Goal: Task Accomplishment & Management: Use online tool/utility

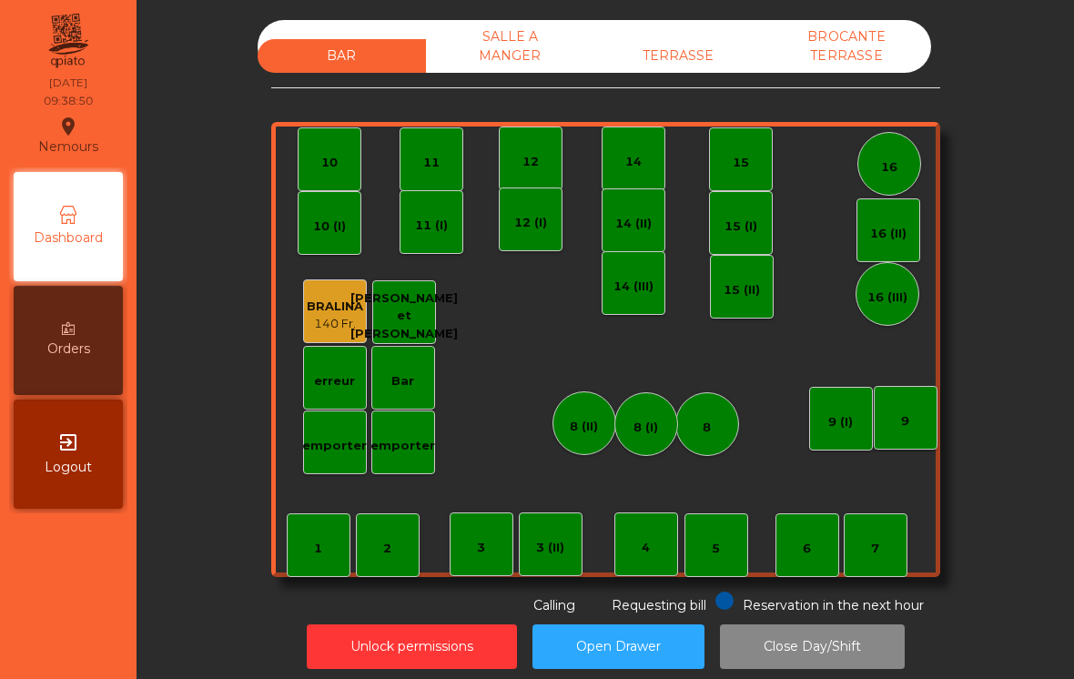
click at [338, 330] on div "140 Fr." at bounding box center [335, 324] width 56 height 18
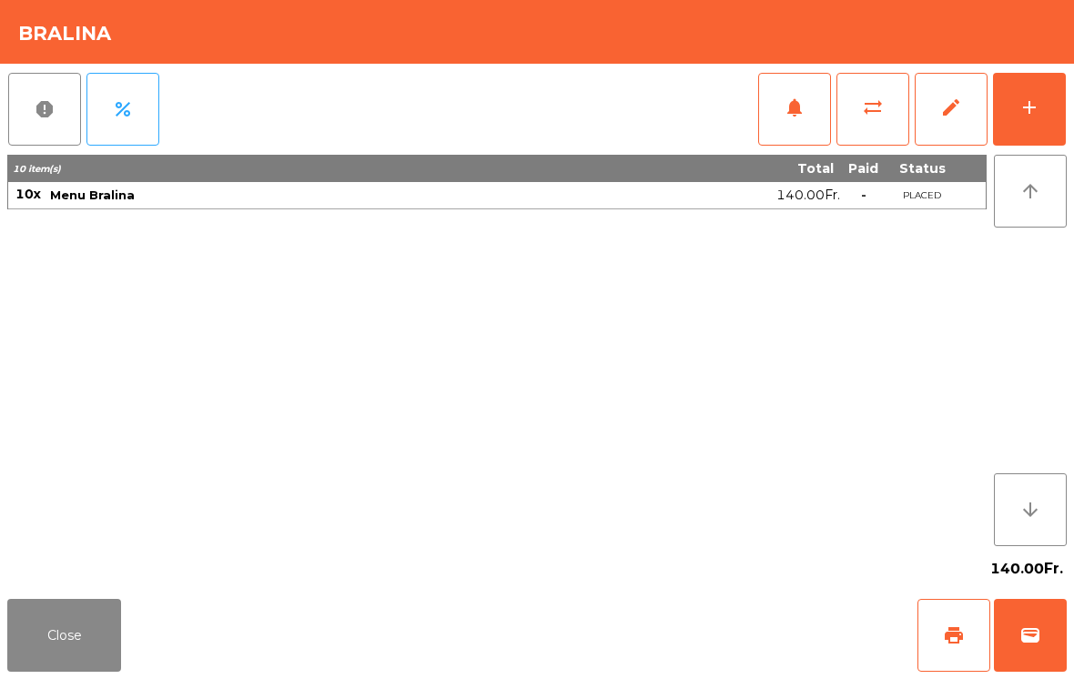
click at [1035, 114] on div "add" at bounding box center [1029, 107] width 22 height 22
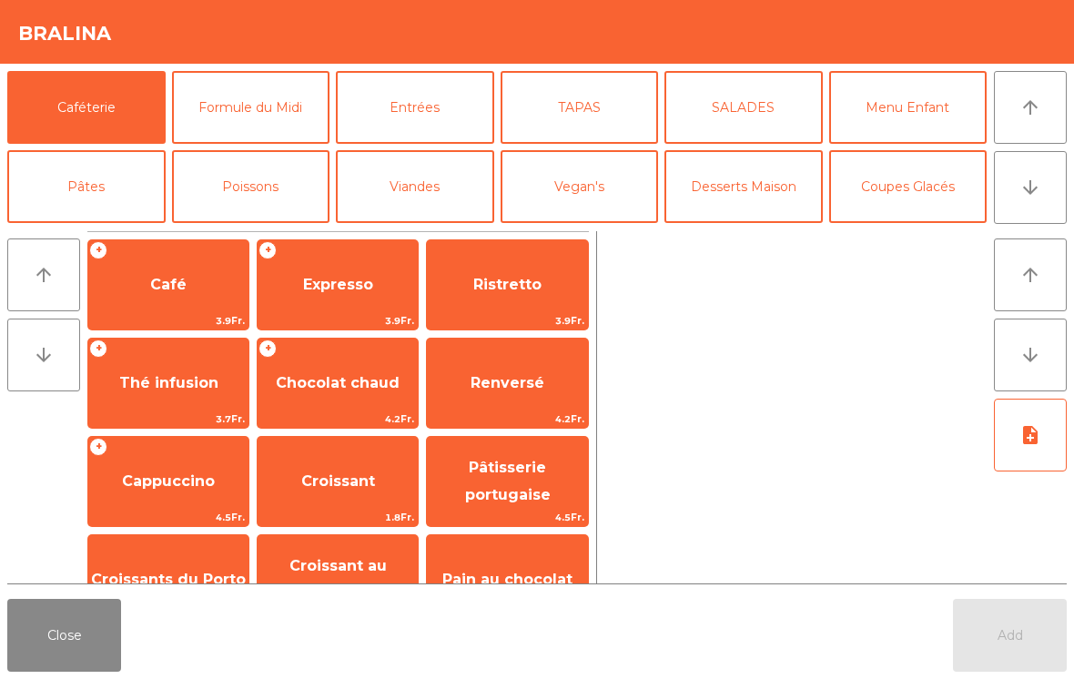
click at [290, 107] on button "Formule du Midi" at bounding box center [251, 107] width 158 height 73
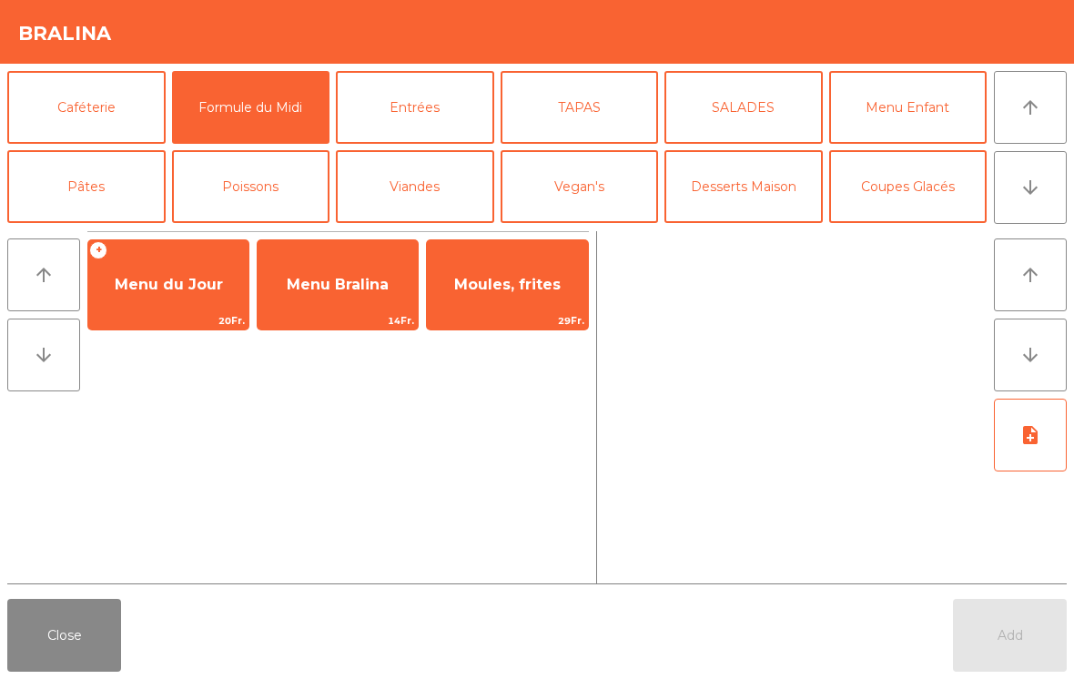
click at [369, 297] on span "Menu Bralina" at bounding box center [337, 284] width 160 height 49
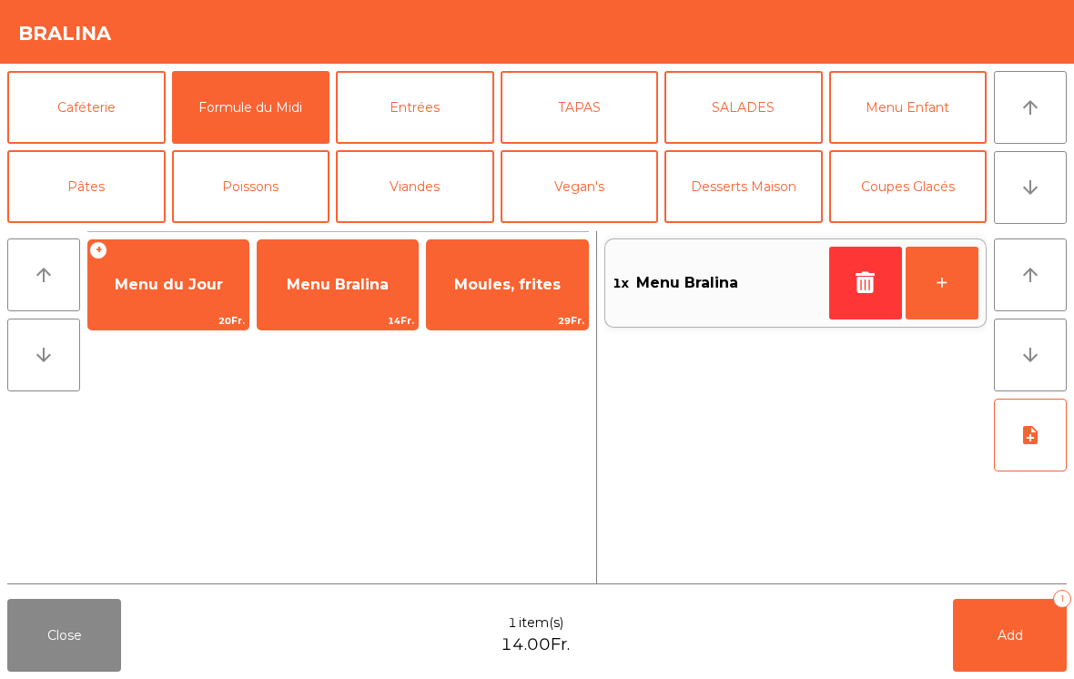
click at [991, 620] on button "Add 1" at bounding box center [1010, 635] width 114 height 73
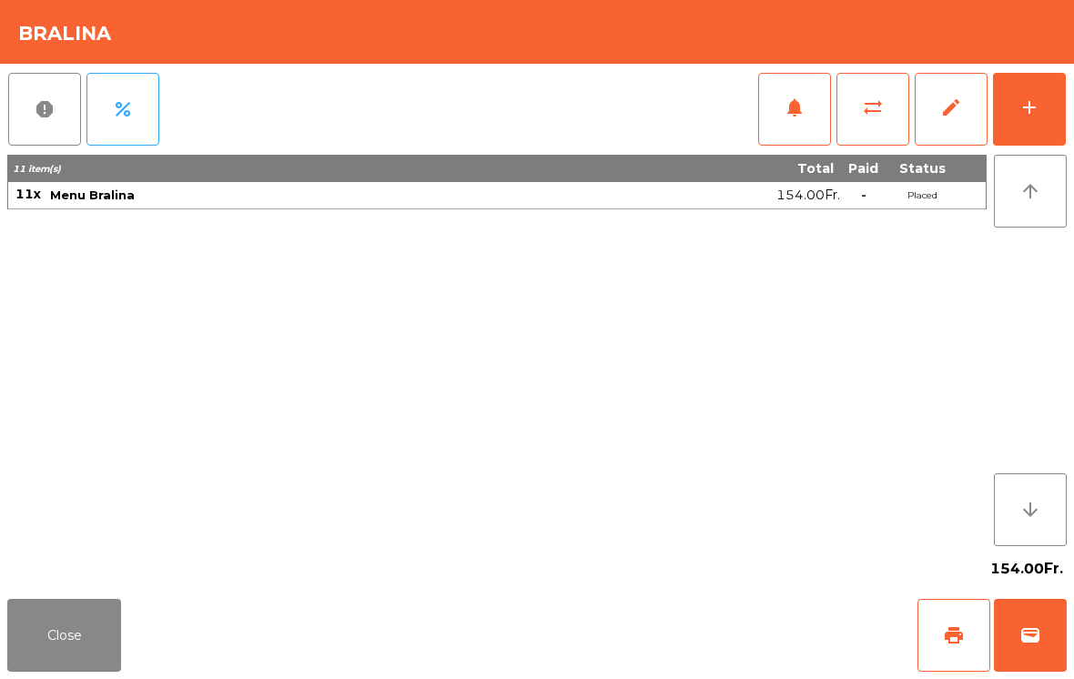
click at [99, 632] on button "Close" at bounding box center [64, 635] width 114 height 73
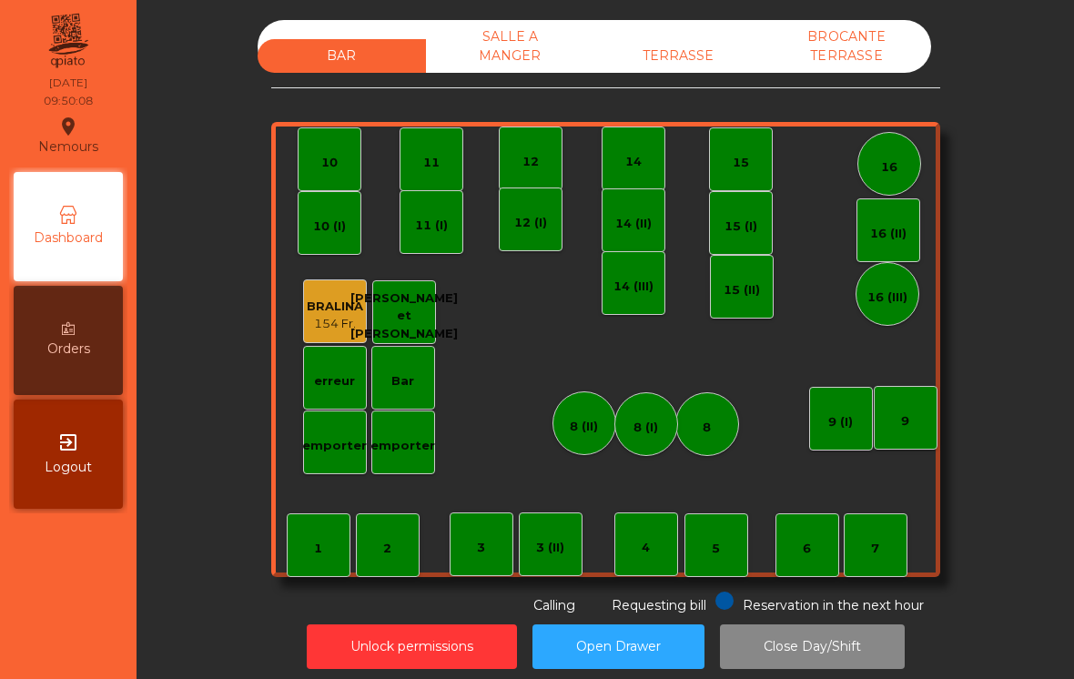
click at [603, 307] on div "14 (III)" at bounding box center [633, 283] width 64 height 64
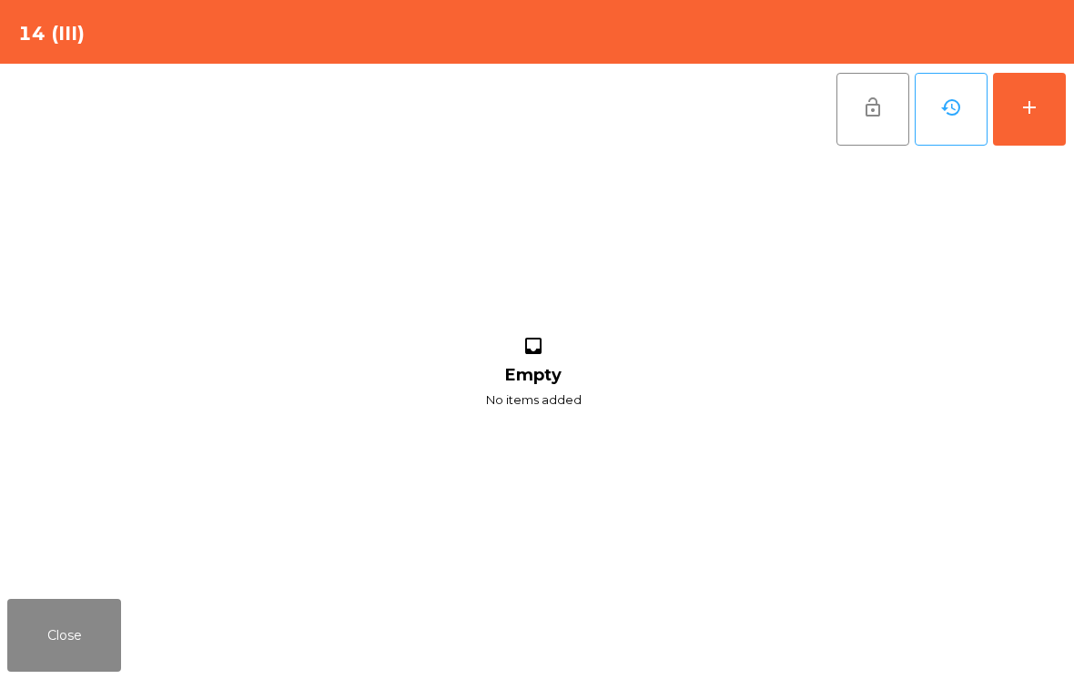
click at [1023, 97] on div "add" at bounding box center [1029, 107] width 22 height 22
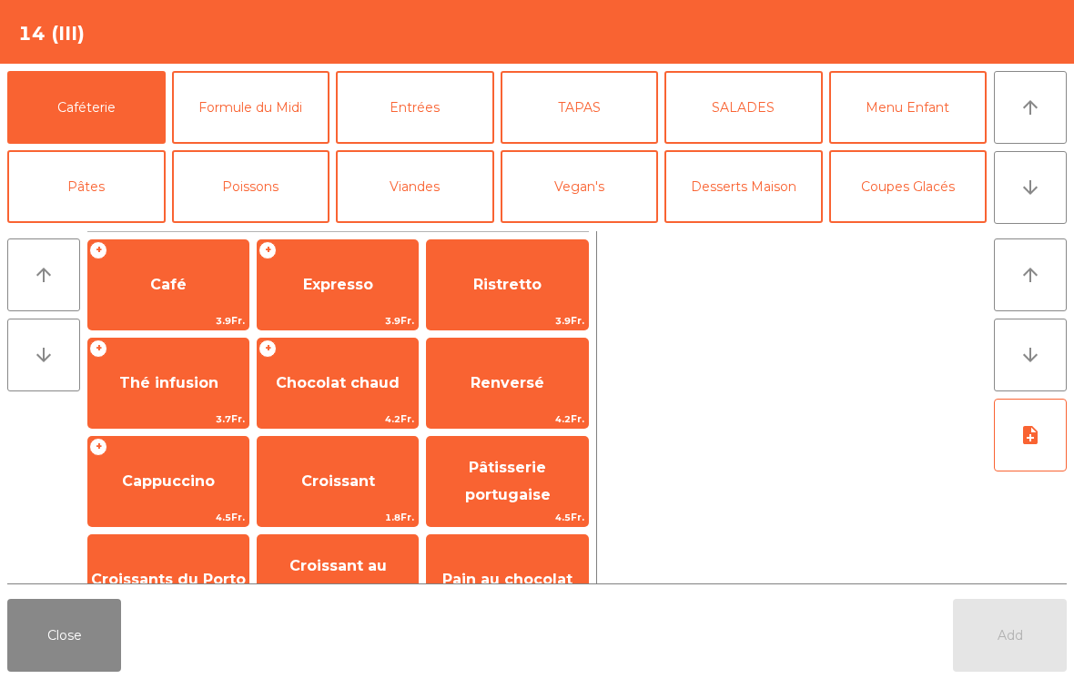
click at [160, 297] on span "Café" at bounding box center [168, 284] width 160 height 49
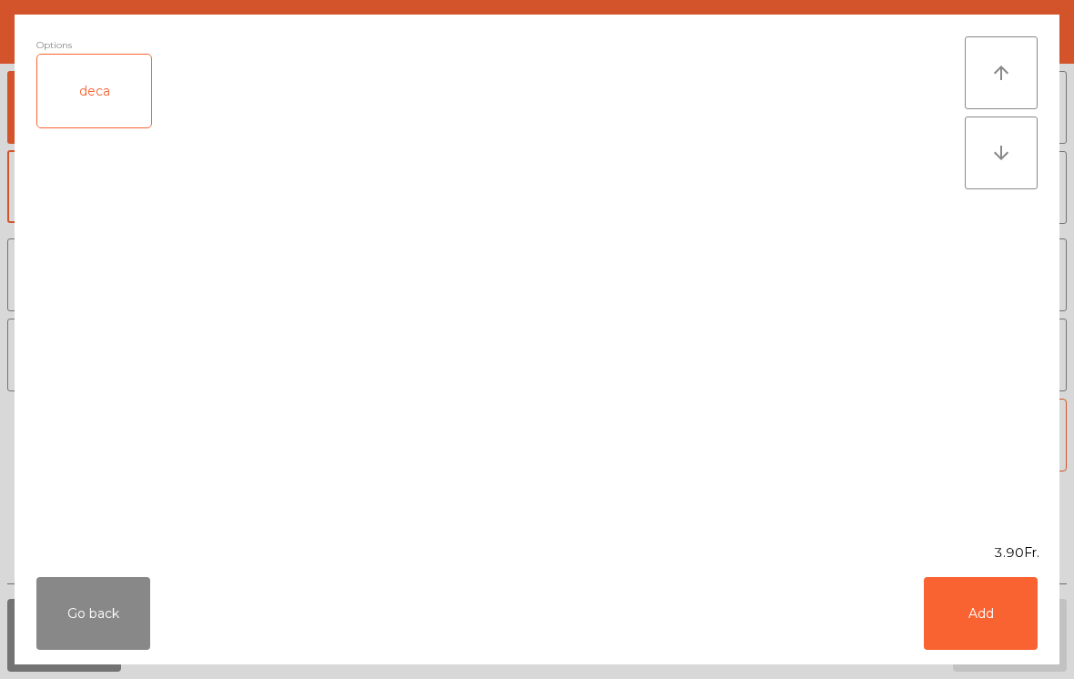
click at [995, 616] on button "Add" at bounding box center [980, 613] width 114 height 73
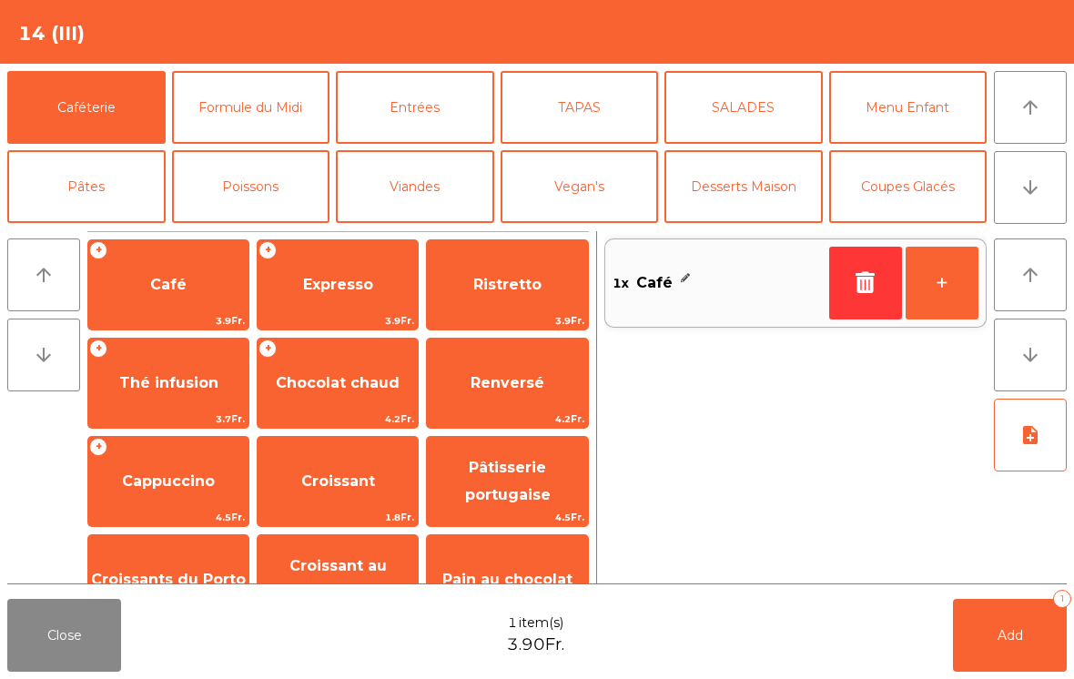
click at [506, 307] on span "Ristretto" at bounding box center [507, 284] width 160 height 49
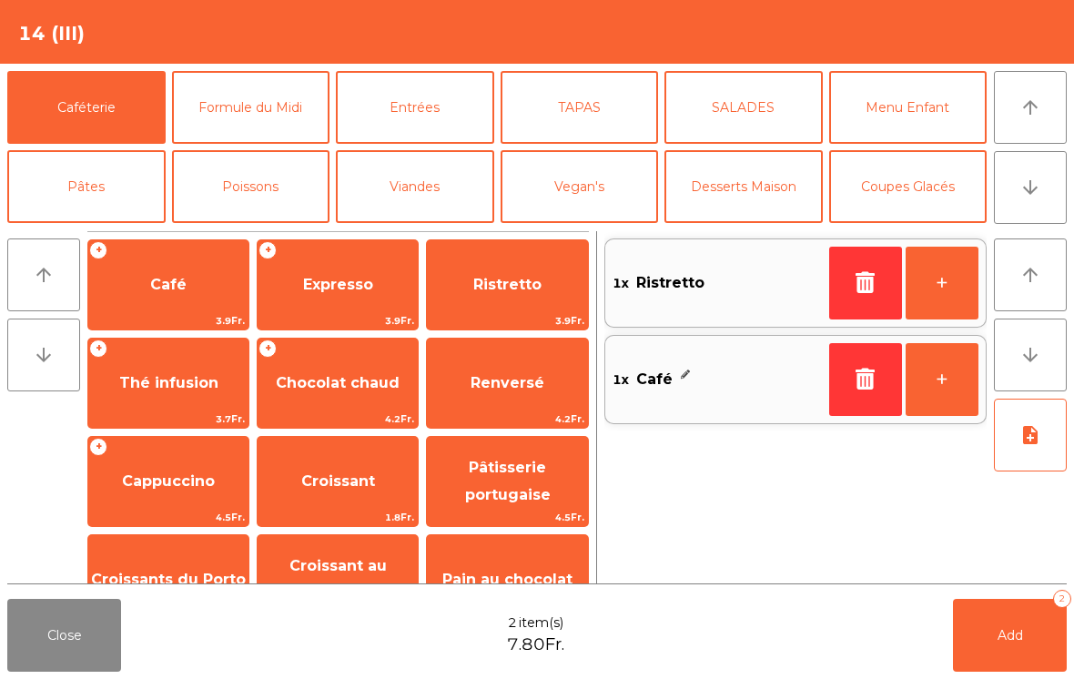
click at [954, 291] on button "+" at bounding box center [941, 283] width 73 height 73
click at [348, 301] on span "Expresso" at bounding box center [337, 284] width 160 height 49
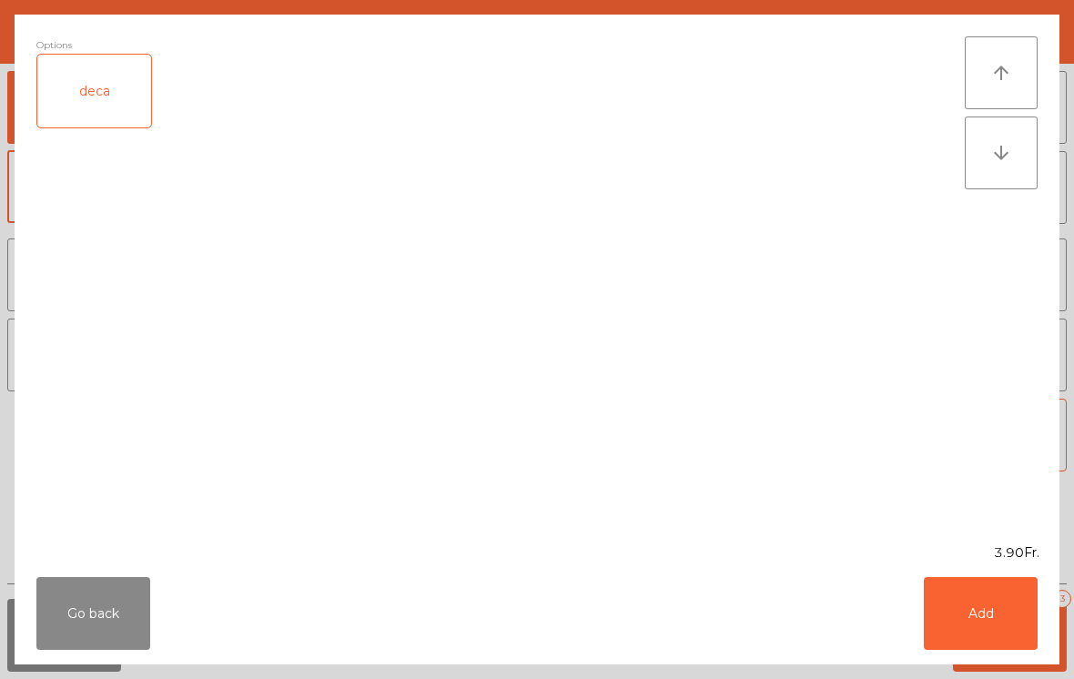
click at [986, 631] on button "Add" at bounding box center [980, 613] width 114 height 73
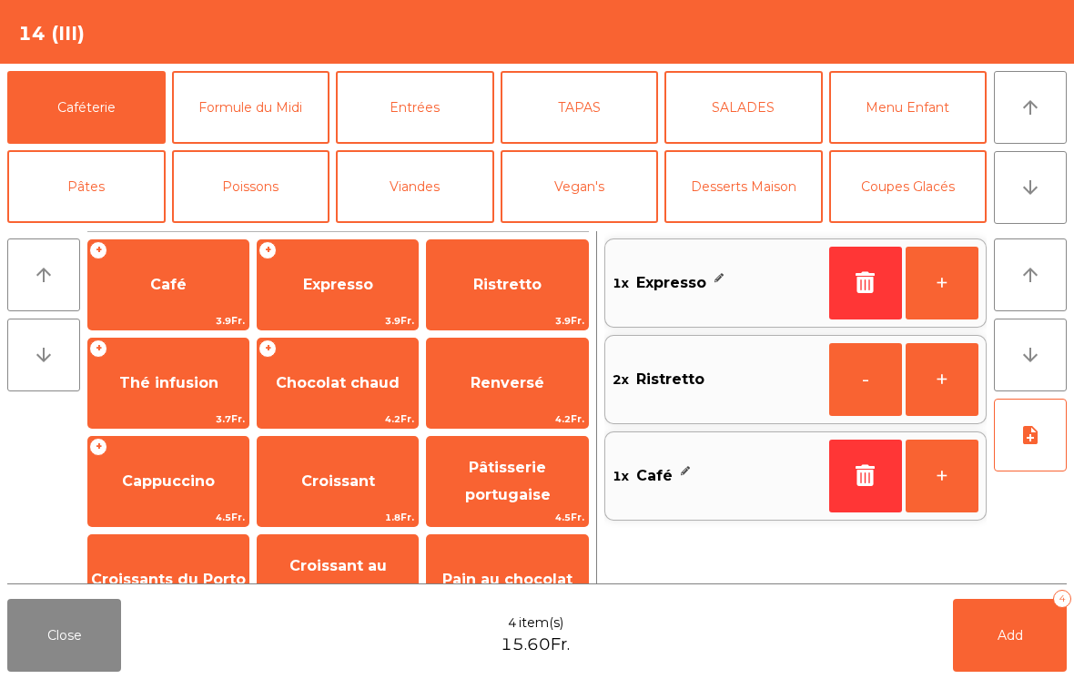
click at [325, 498] on span "Croissant" at bounding box center [337, 481] width 160 height 49
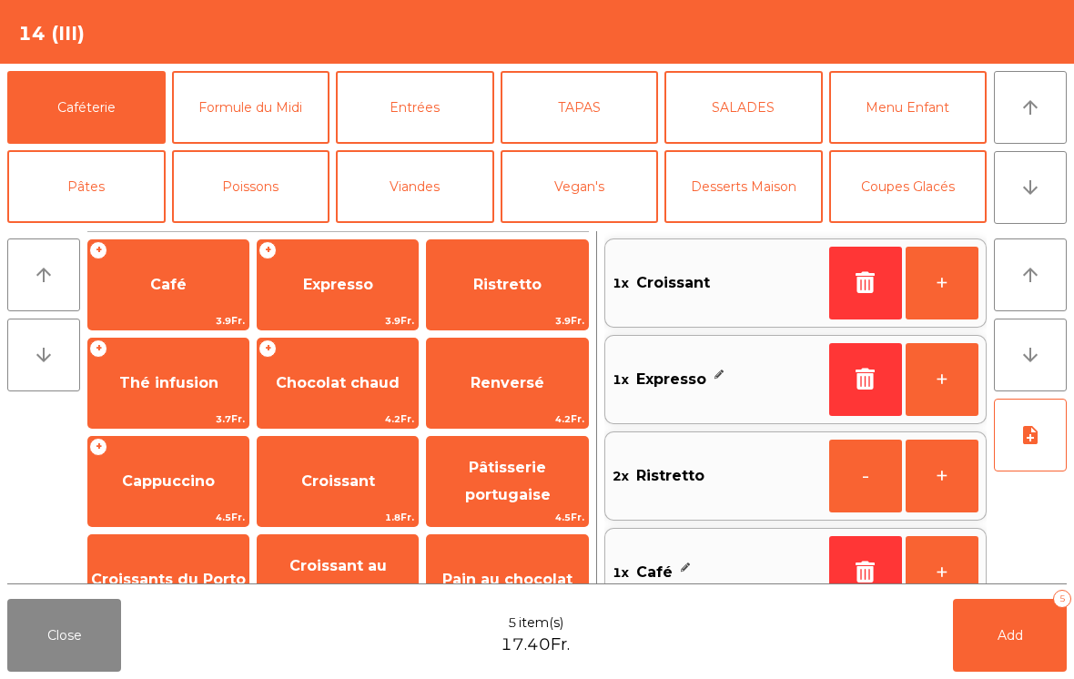
click at [928, 311] on button "+" at bounding box center [941, 283] width 73 height 73
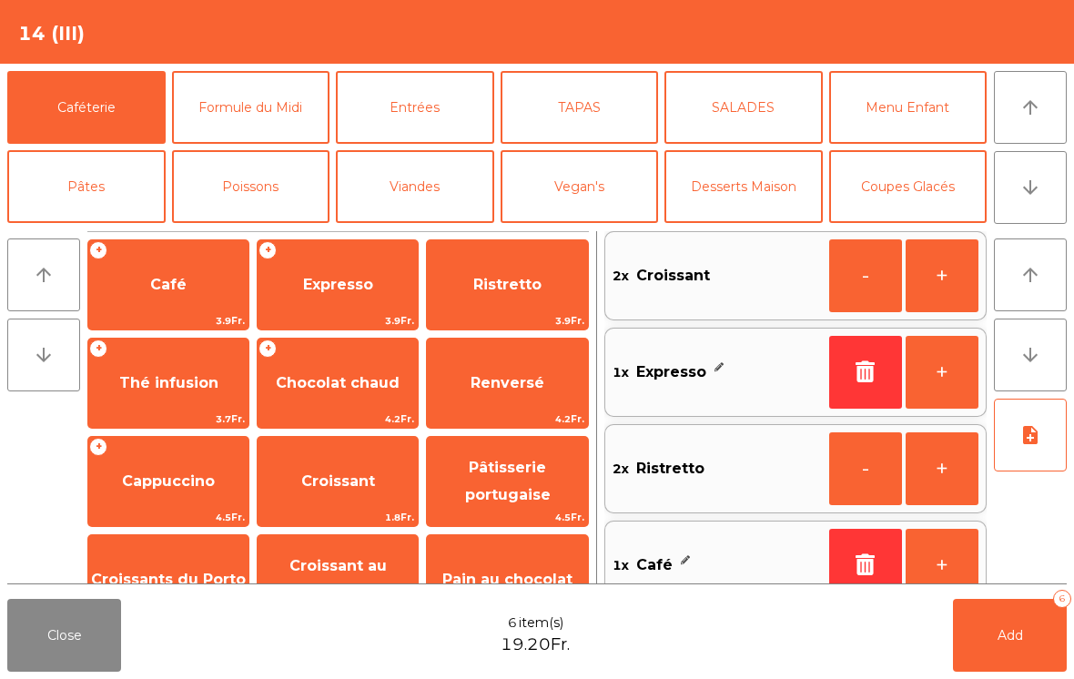
click at [1016, 641] on span "Add" at bounding box center [1009, 635] width 25 height 16
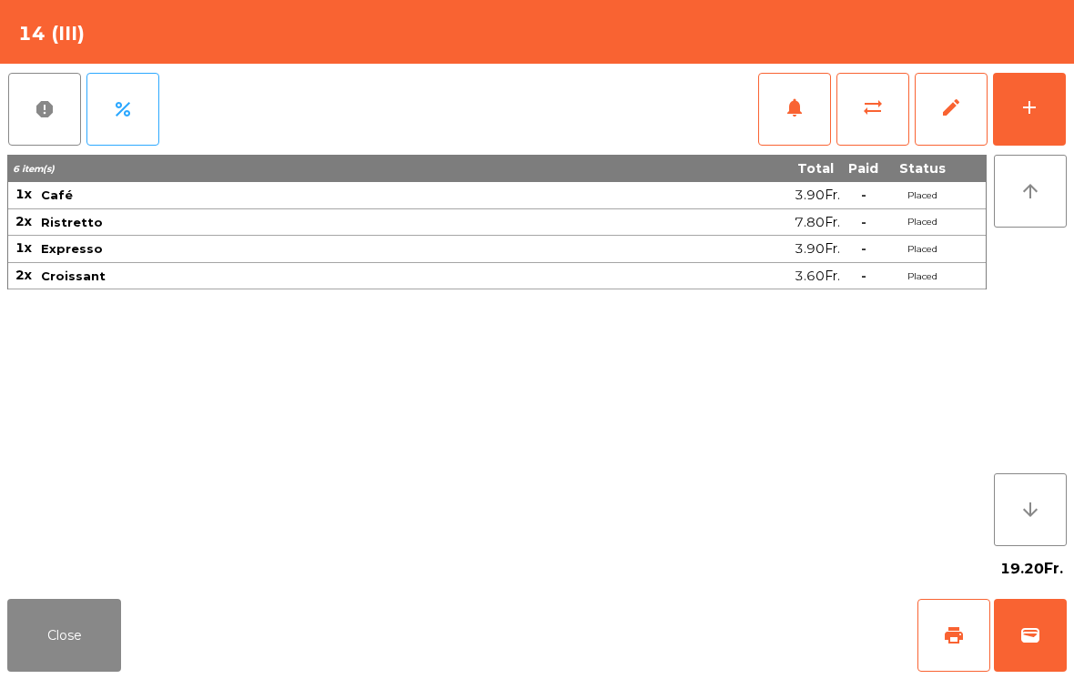
click at [72, 655] on button "Close" at bounding box center [64, 635] width 114 height 73
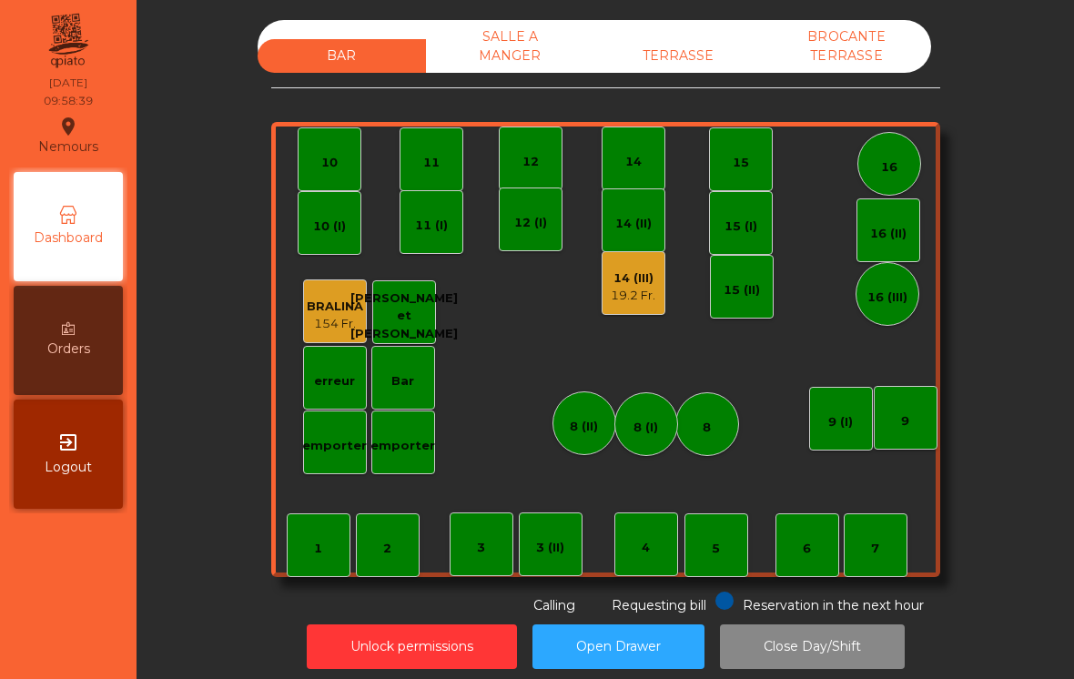
click at [896, 556] on div "7" at bounding box center [875, 545] width 64 height 64
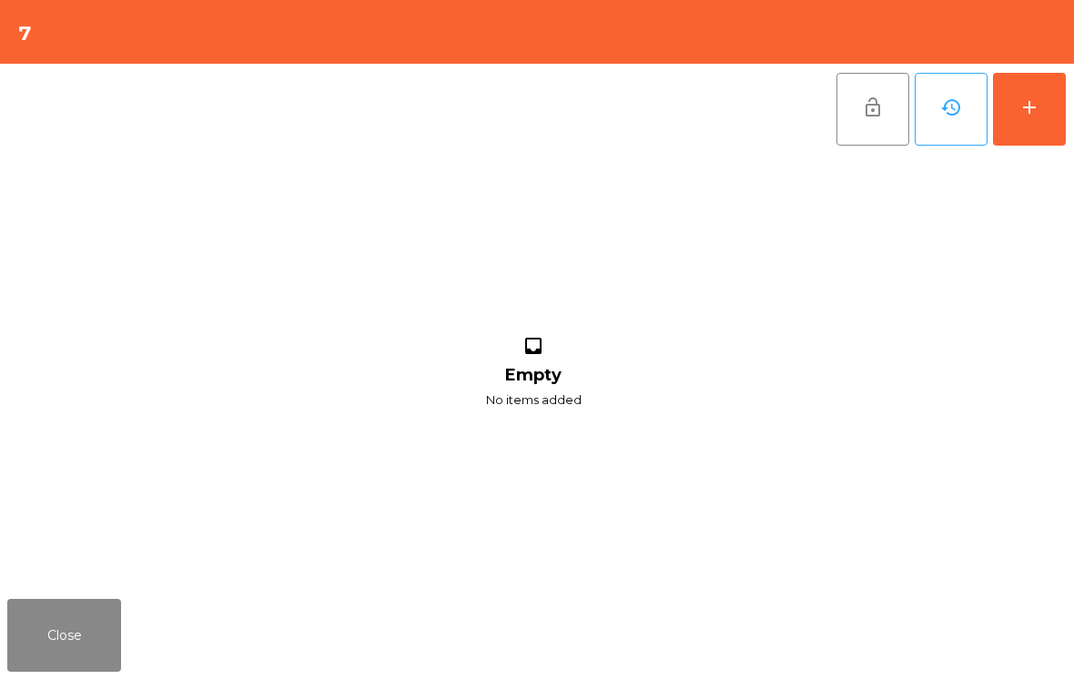
click at [1026, 113] on div "add" at bounding box center [1029, 107] width 22 height 22
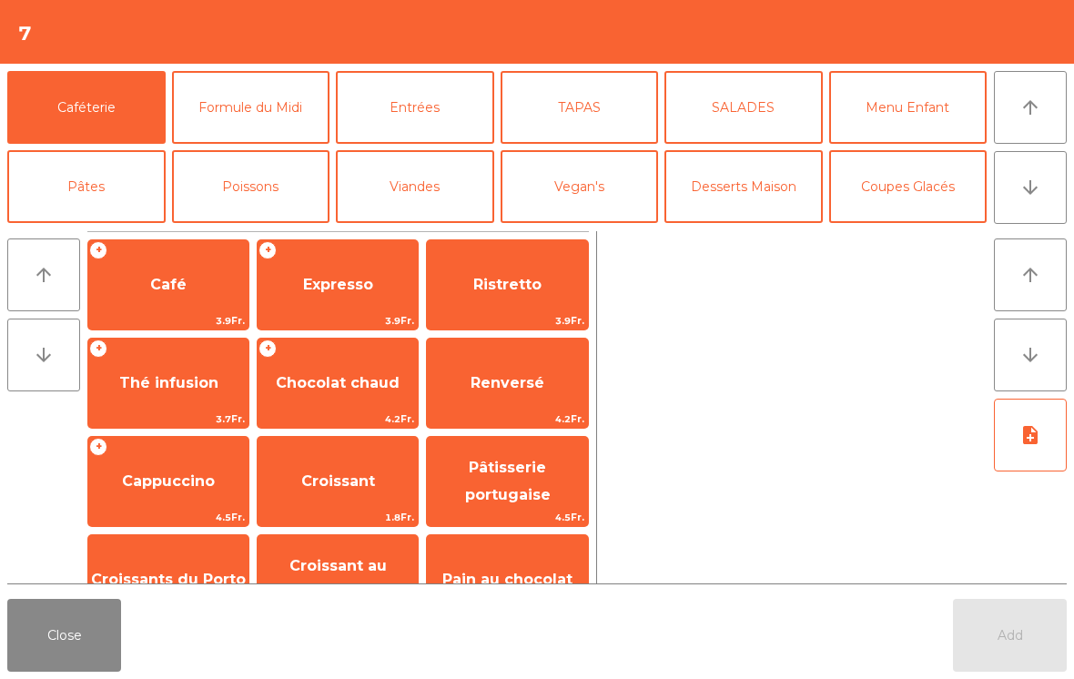
click at [123, 280] on span "Café" at bounding box center [168, 284] width 160 height 49
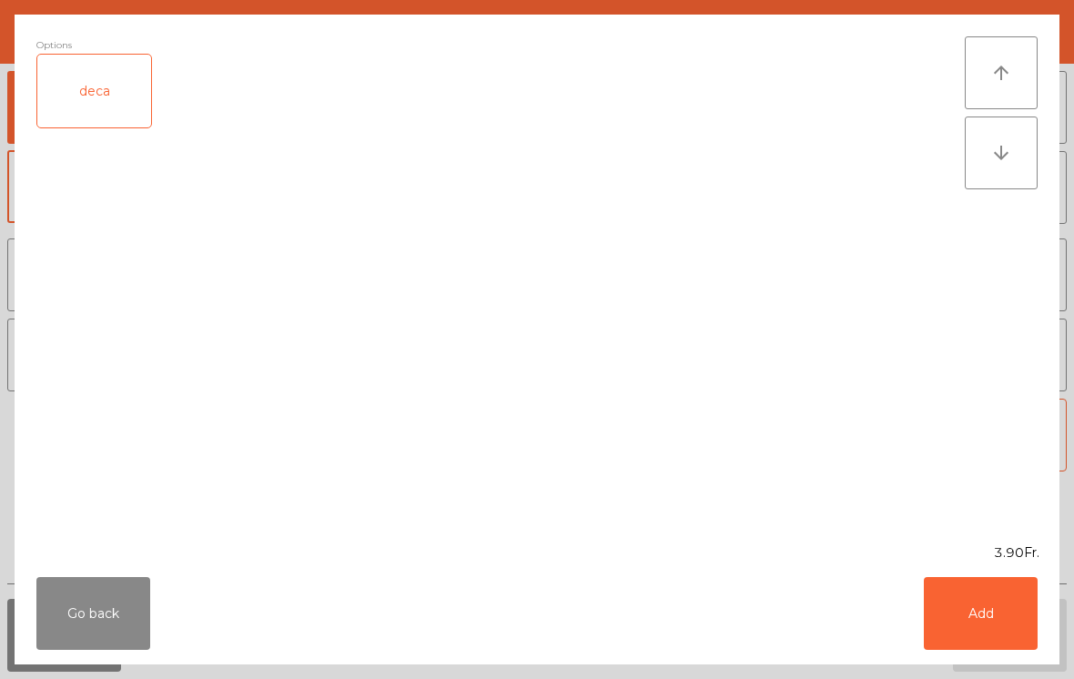
click at [993, 620] on button "Add" at bounding box center [980, 613] width 114 height 73
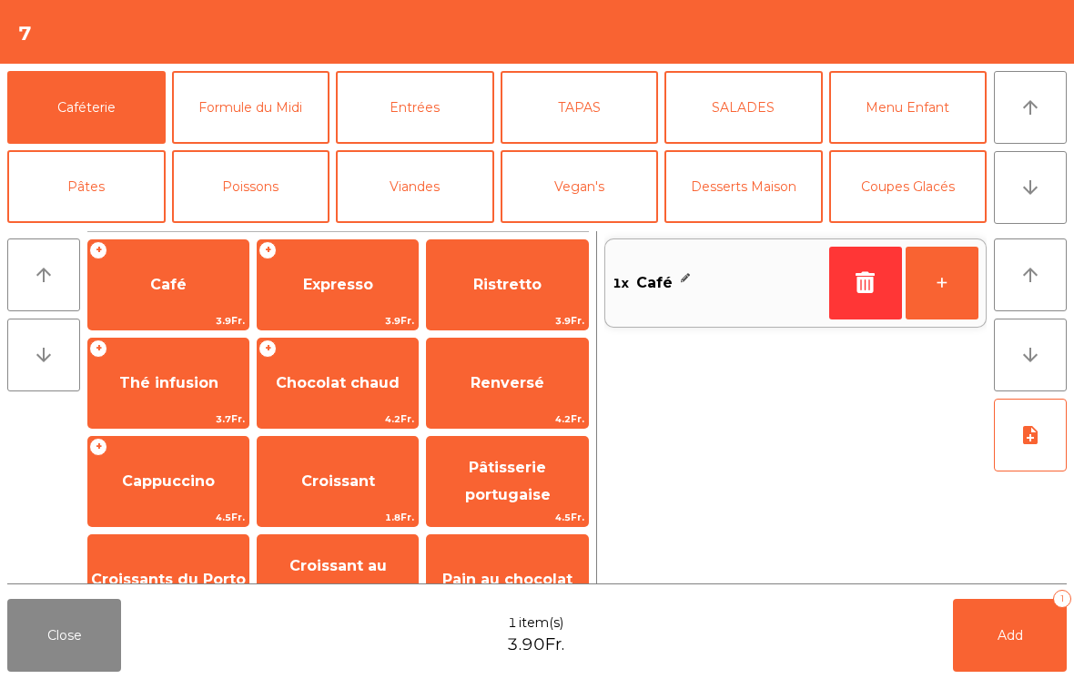
click at [305, 374] on span "Chocolat chaud" at bounding box center [338, 382] width 124 height 17
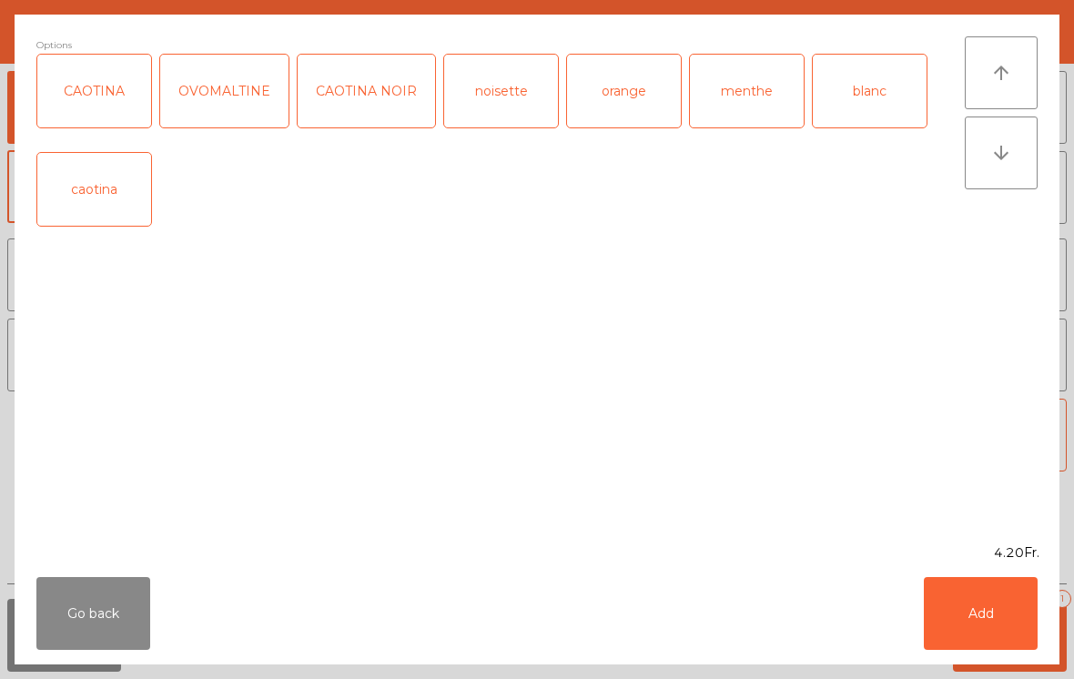
click at [986, 600] on button "Add" at bounding box center [980, 613] width 114 height 73
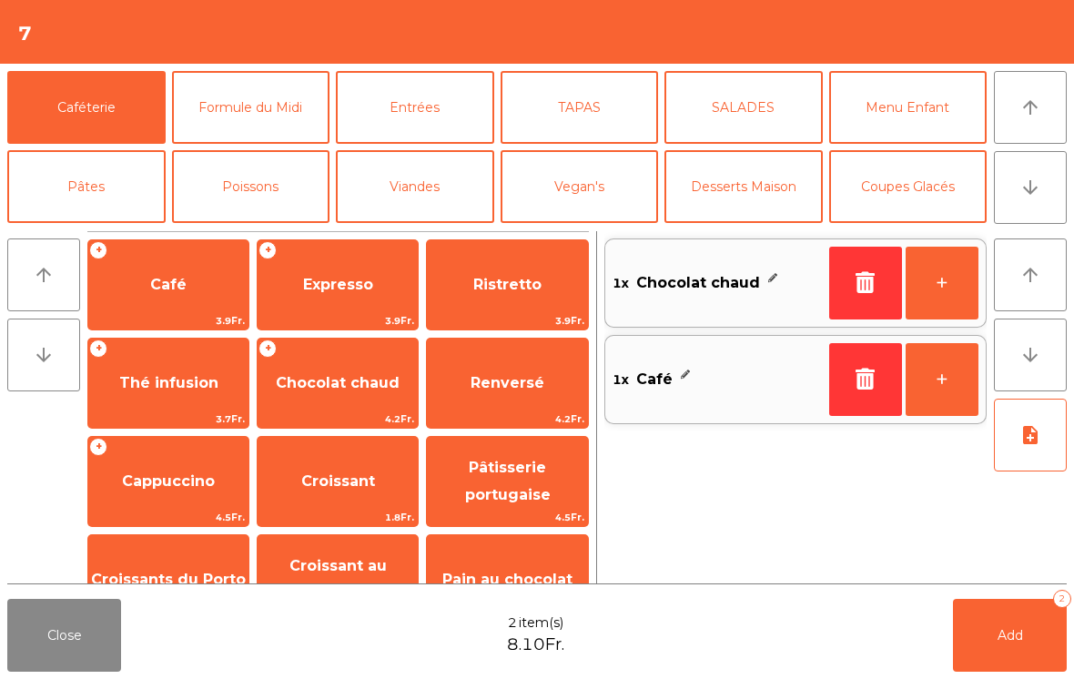
click at [965, 635] on button "Add 2" at bounding box center [1010, 635] width 114 height 73
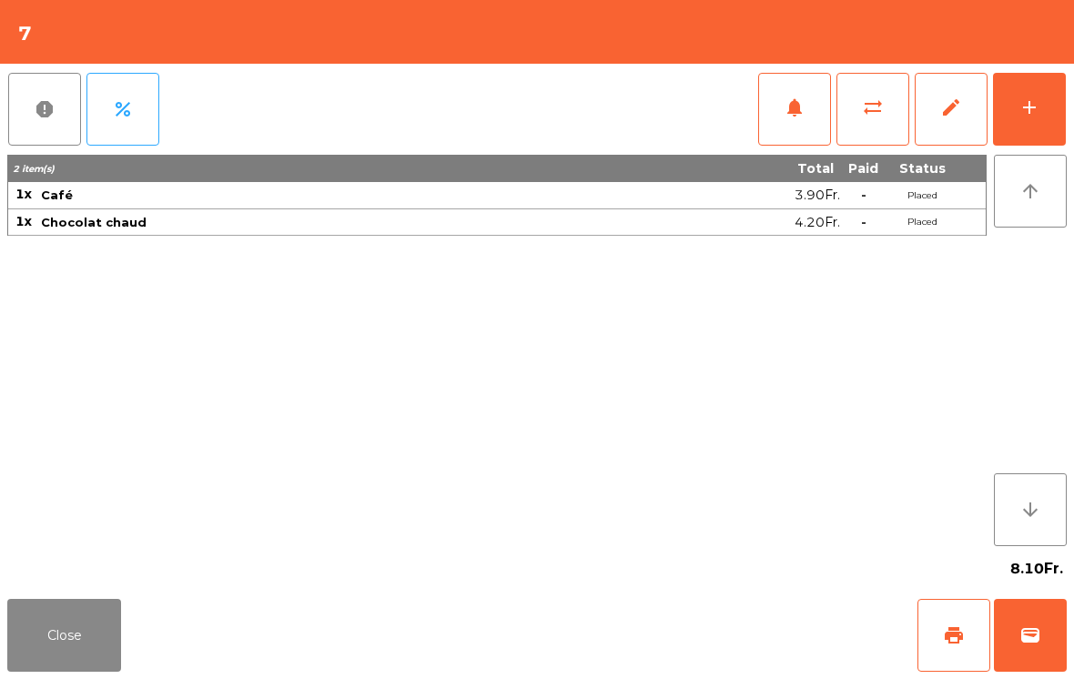
click at [58, 646] on button "Close" at bounding box center [64, 635] width 114 height 73
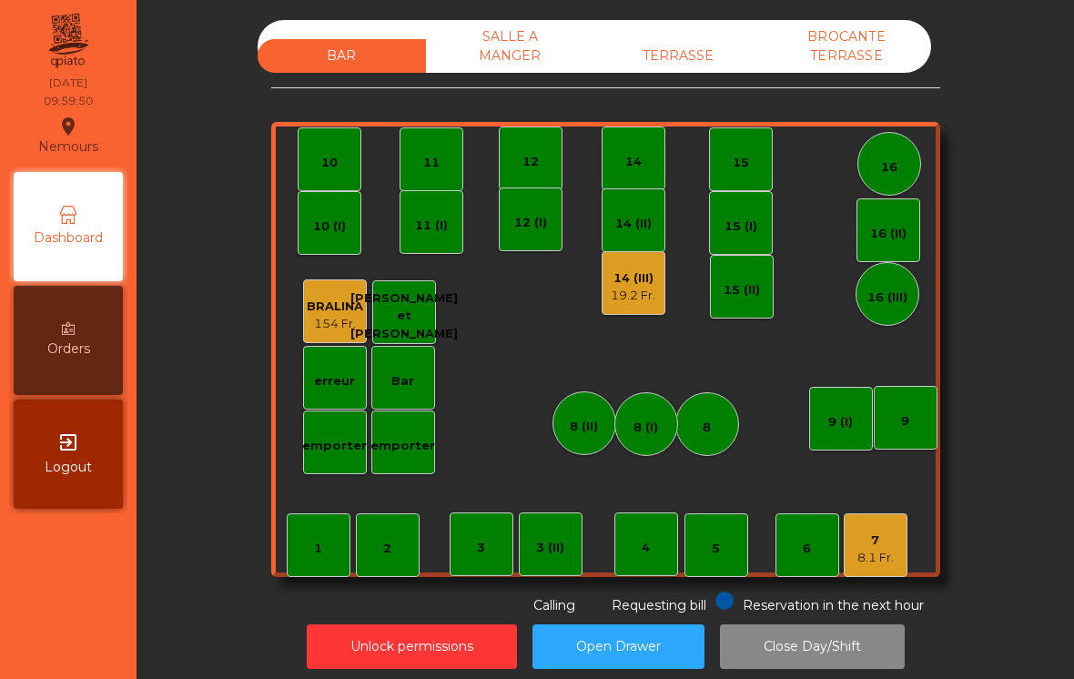
click at [638, 312] on div "14 (III) 19.2 Fr." at bounding box center [633, 283] width 64 height 64
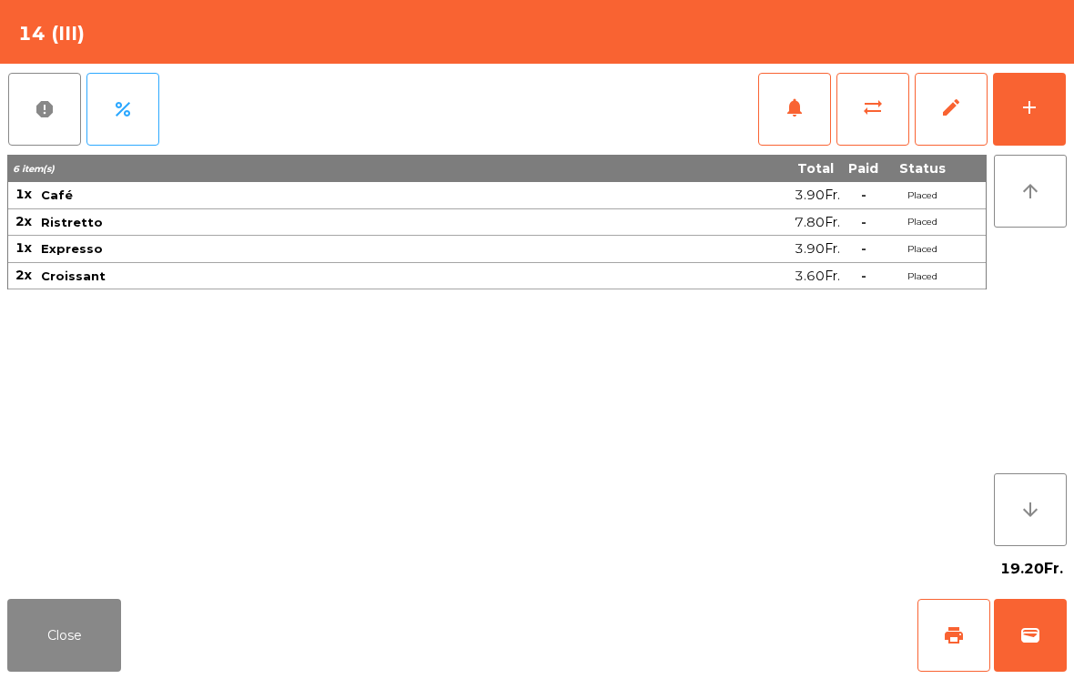
click at [1039, 106] on div "add" at bounding box center [1029, 107] width 22 height 22
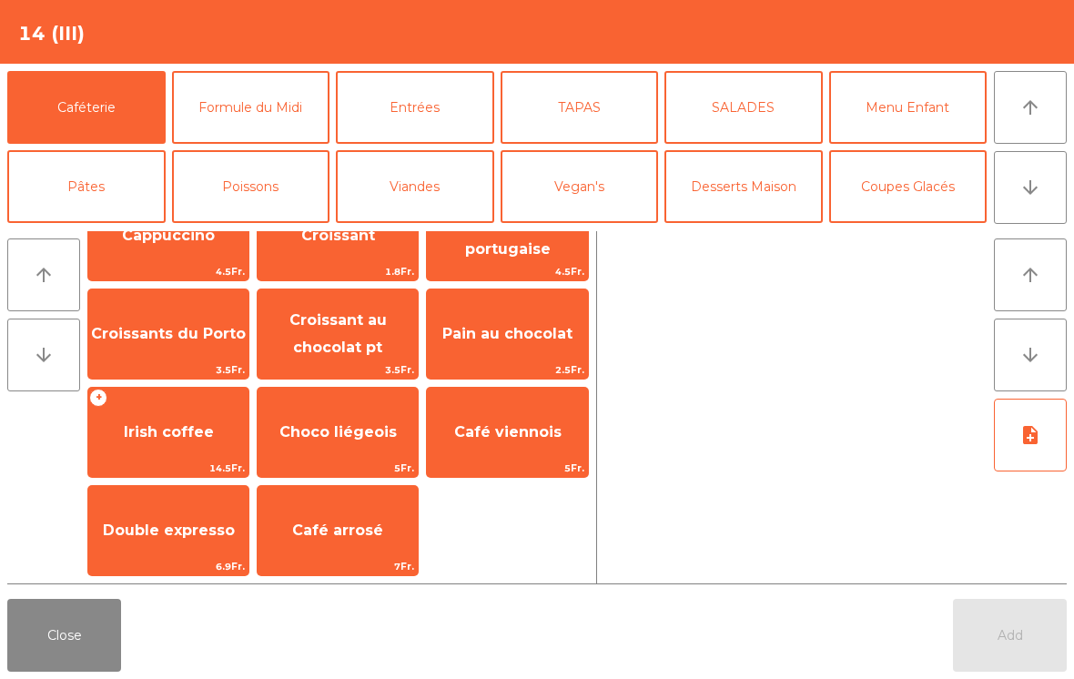
scroll to position [246, 0]
click at [378, 271] on span "1.8Fr." at bounding box center [337, 271] width 160 height 17
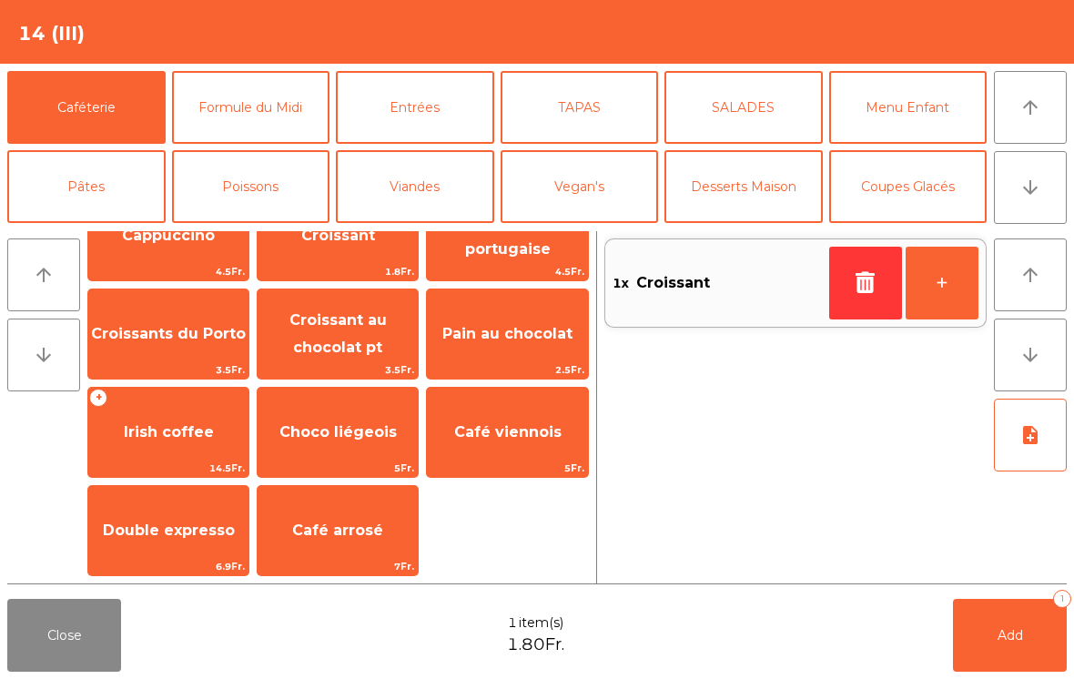
click at [1018, 649] on button "Add 1" at bounding box center [1010, 635] width 114 height 73
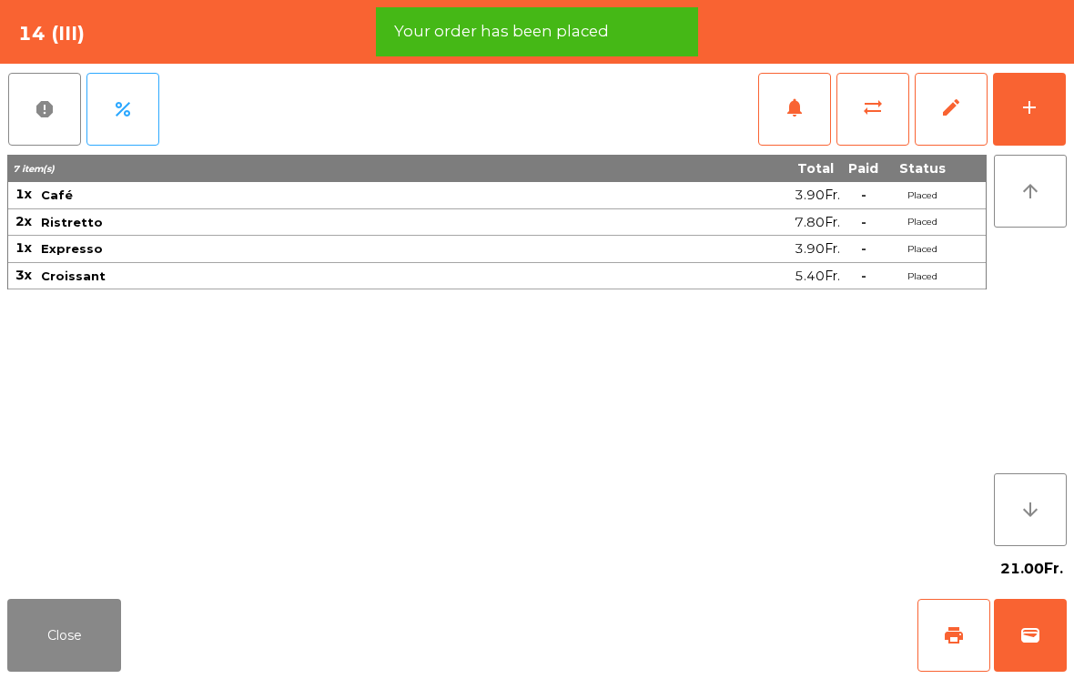
click at [55, 668] on button "Close" at bounding box center [64, 635] width 114 height 73
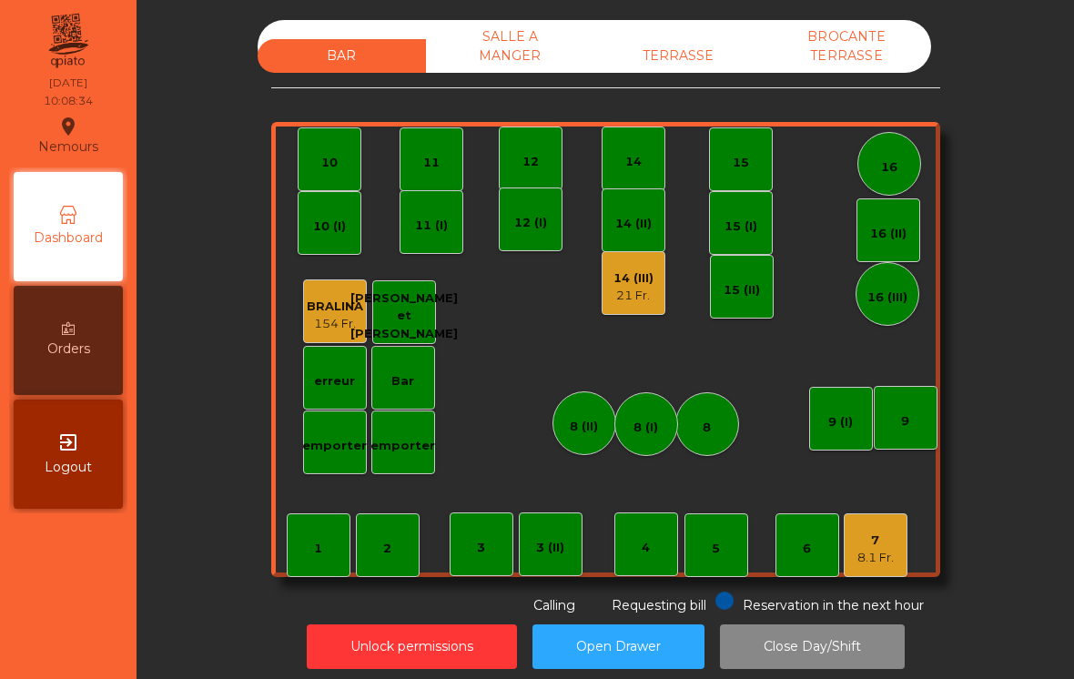
click at [866, 558] on div "8.1 Fr." at bounding box center [875, 558] width 36 height 18
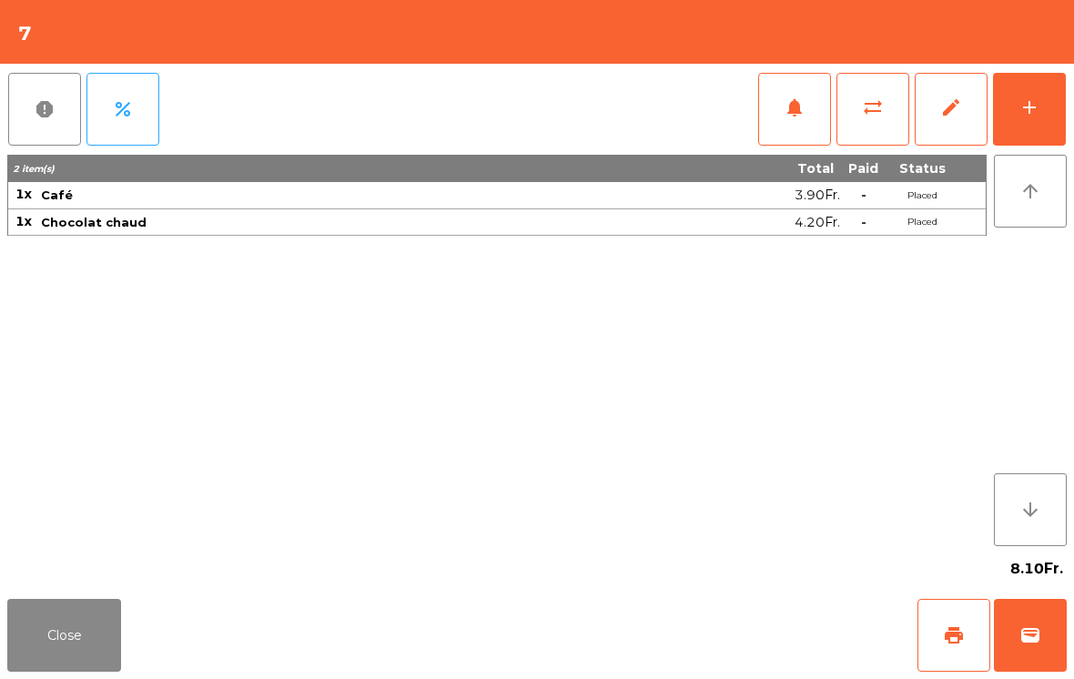
click at [67, 640] on button "Close" at bounding box center [64, 635] width 114 height 73
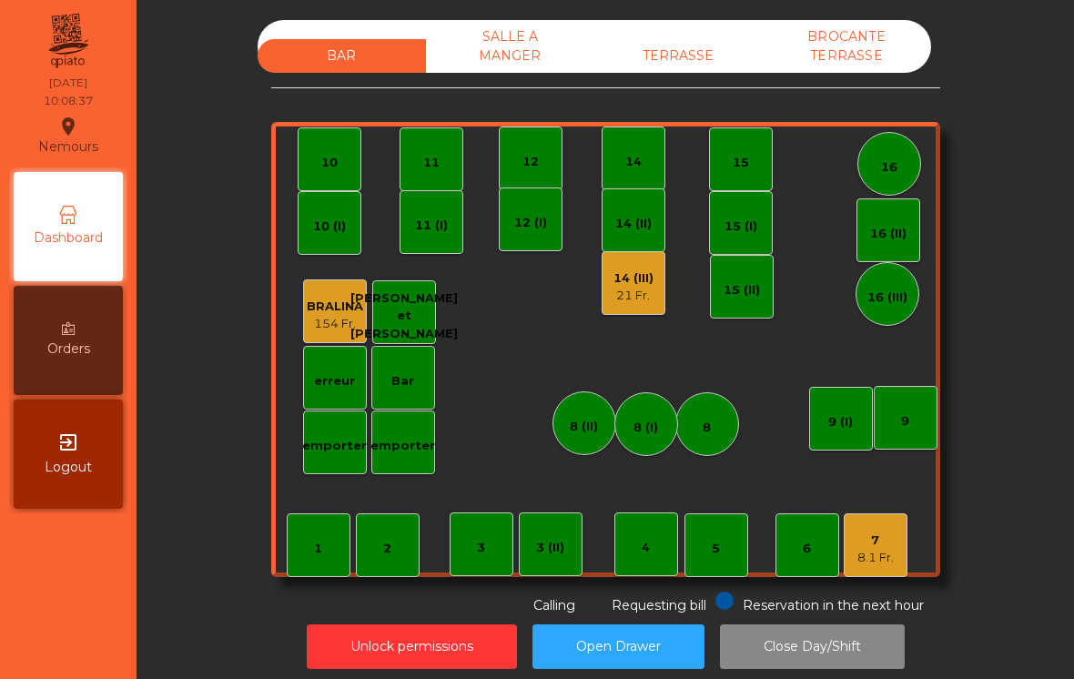
click at [659, 280] on div "14 (III) 21 Fr." at bounding box center [633, 283] width 64 height 64
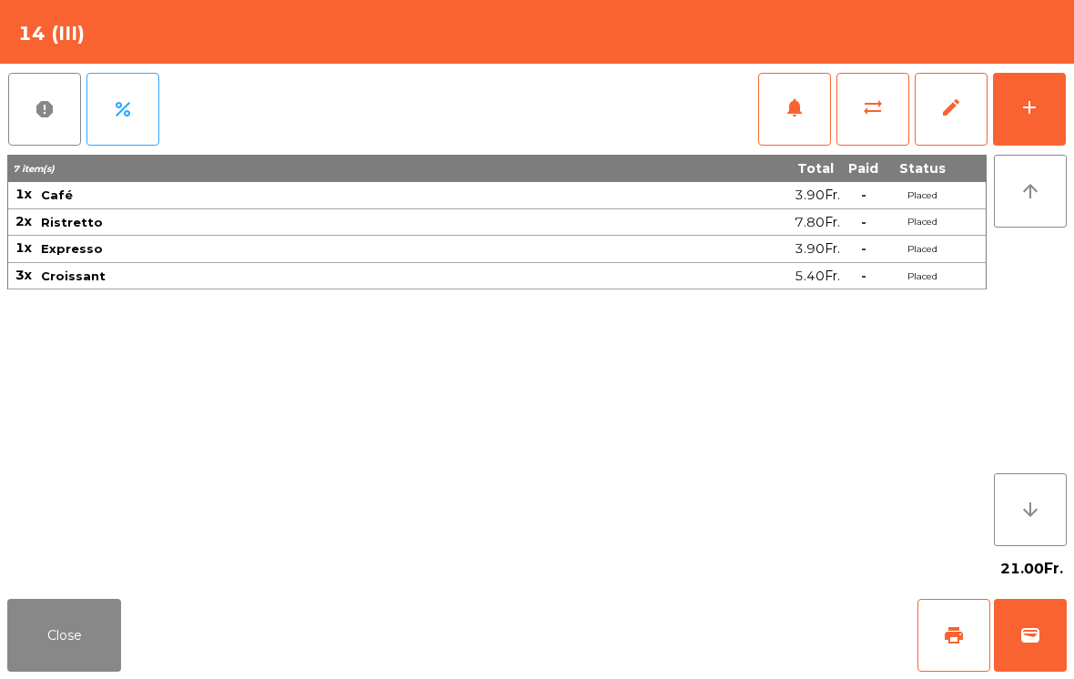
click at [868, 114] on span "sync_alt" at bounding box center [873, 107] width 22 height 22
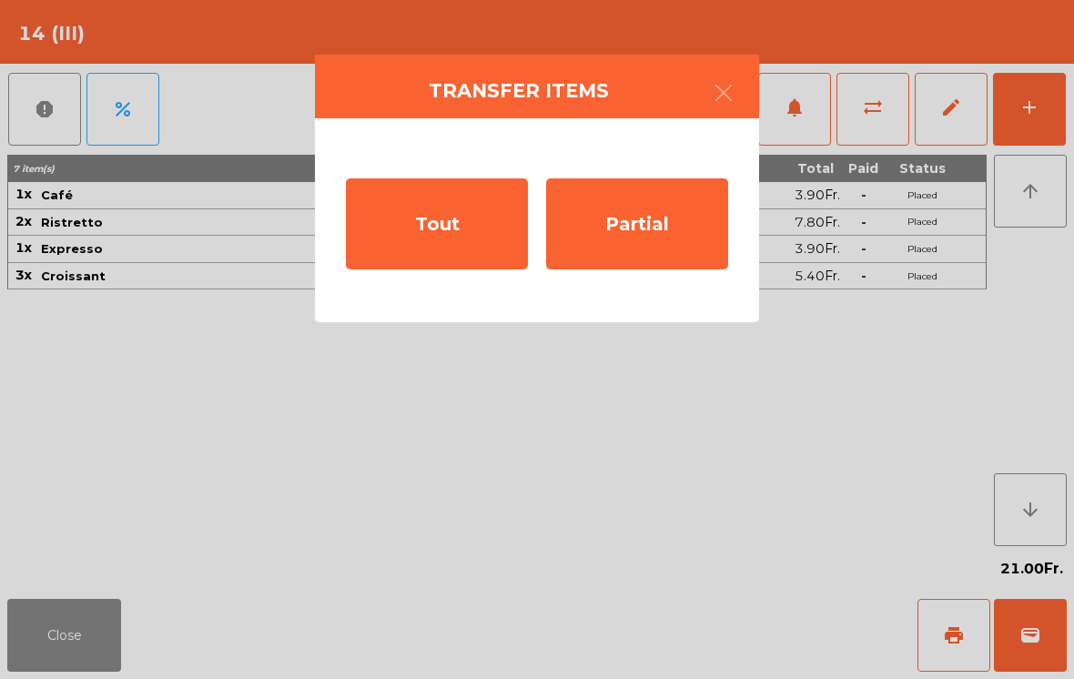
click at [664, 233] on div "Partial" at bounding box center [637, 223] width 182 height 91
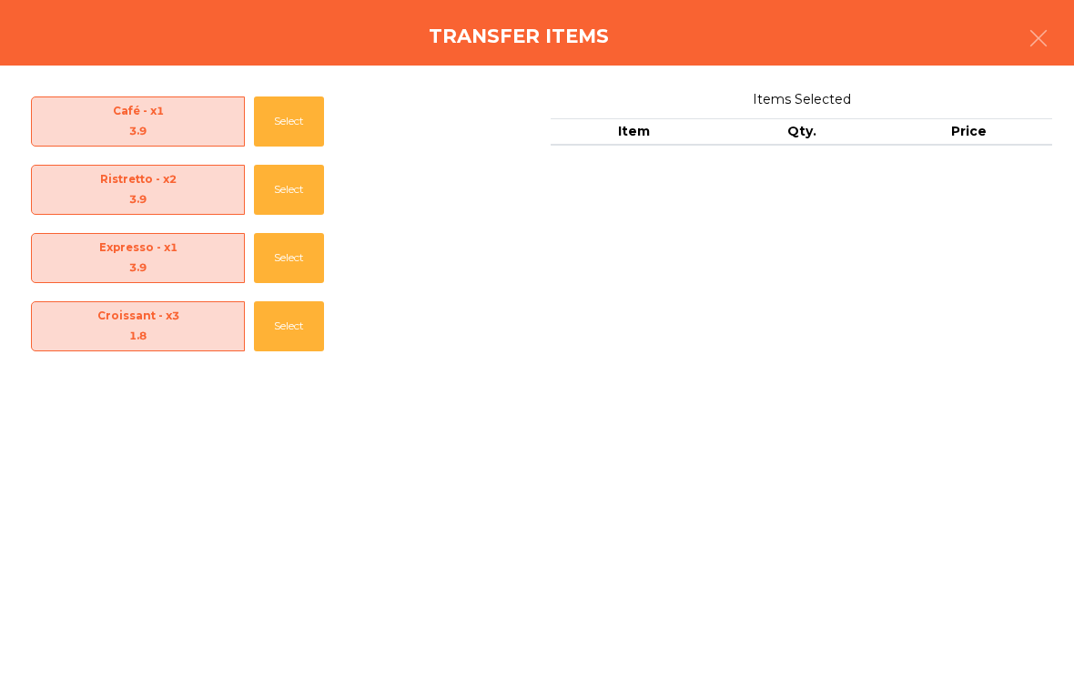
click at [291, 125] on button "Select" at bounding box center [289, 121] width 70 height 50
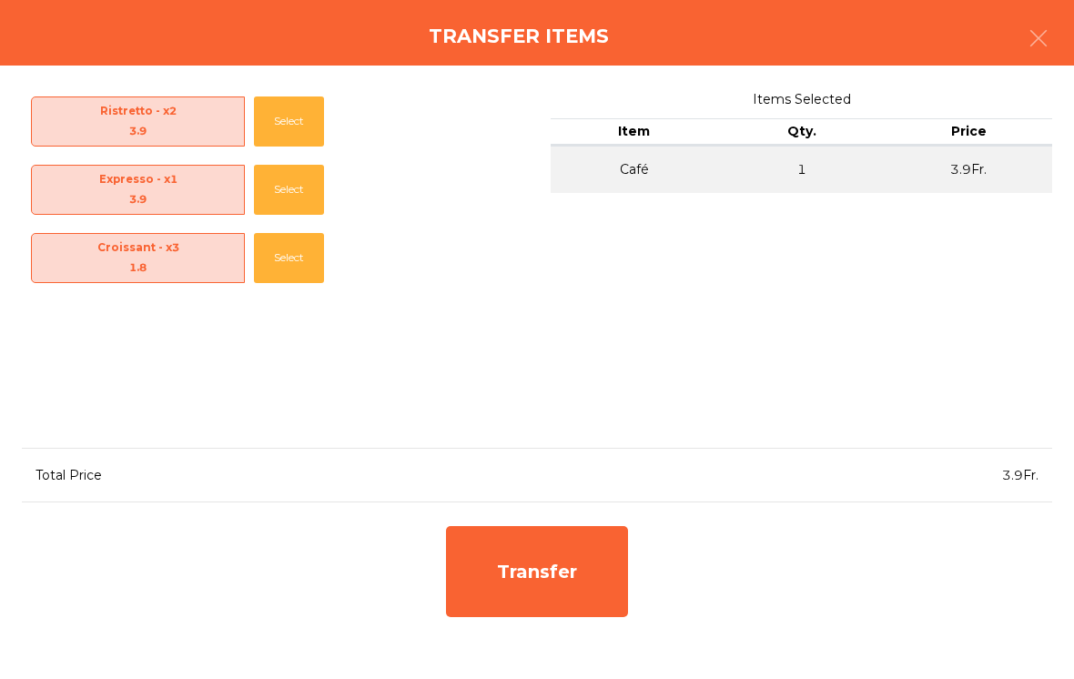
click at [604, 573] on div "Transfer" at bounding box center [537, 571] width 182 height 91
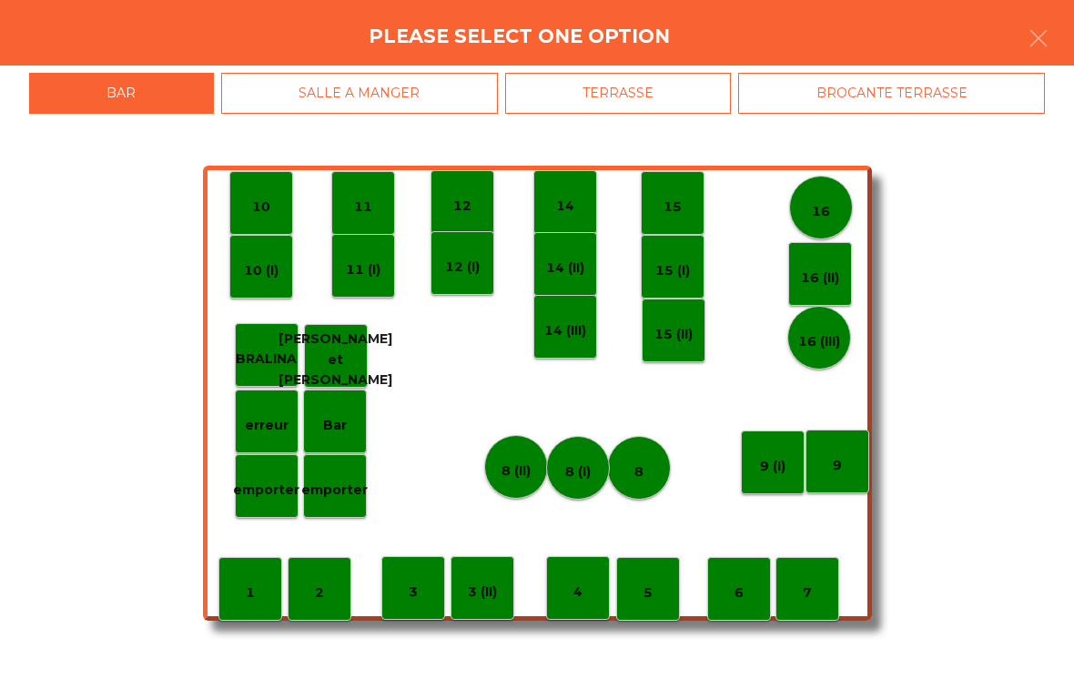
click at [745, 610] on div "6" at bounding box center [739, 589] width 64 height 64
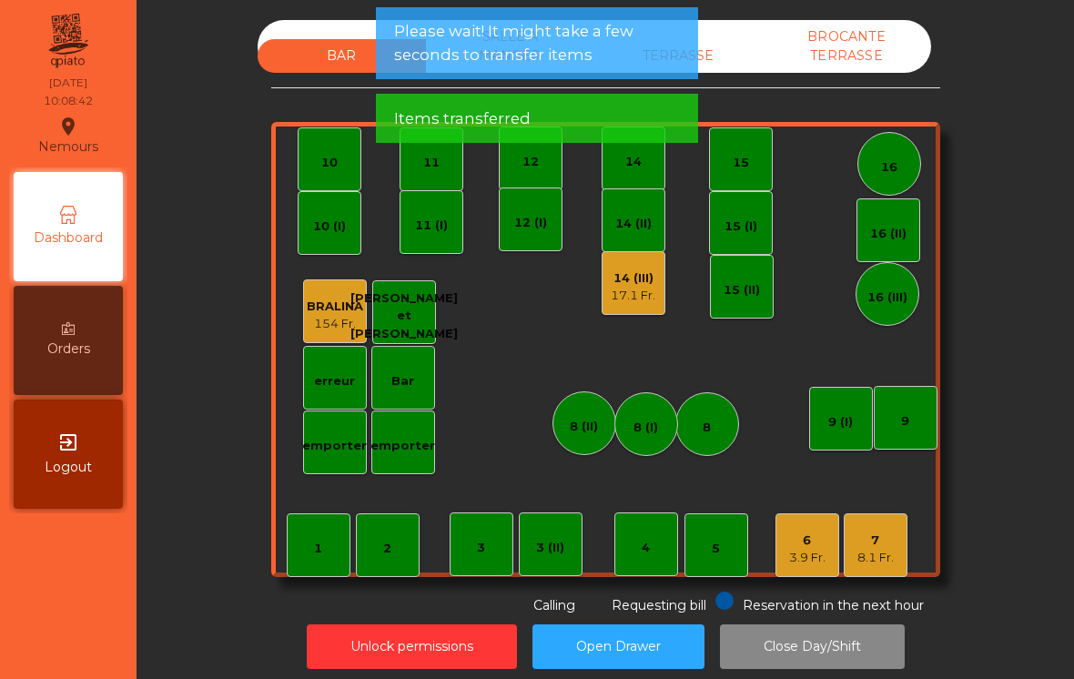
click at [815, 560] on div "3.9 Fr." at bounding box center [807, 558] width 36 height 18
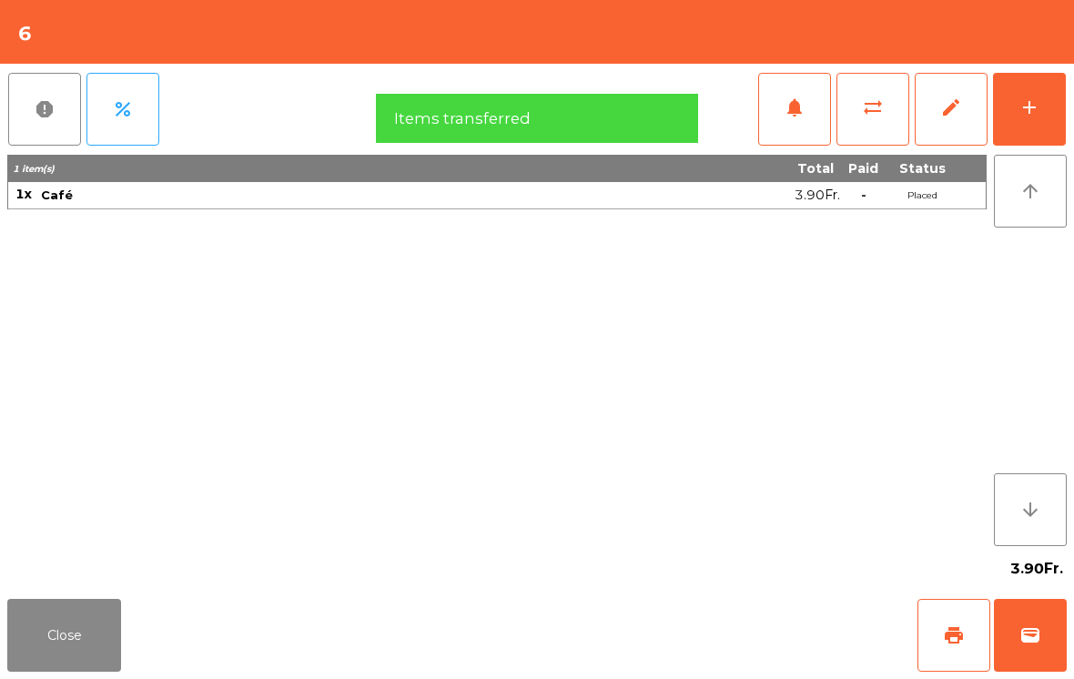
click at [882, 104] on span "sync_alt" at bounding box center [873, 107] width 22 height 22
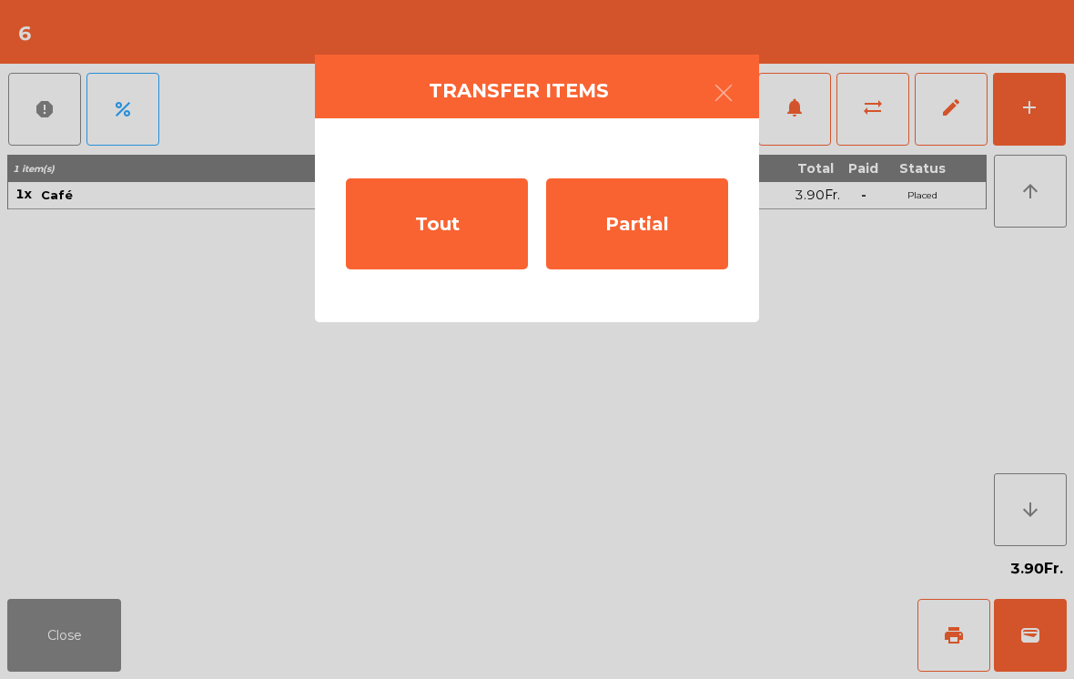
click at [452, 233] on div "Tout" at bounding box center [437, 223] width 182 height 91
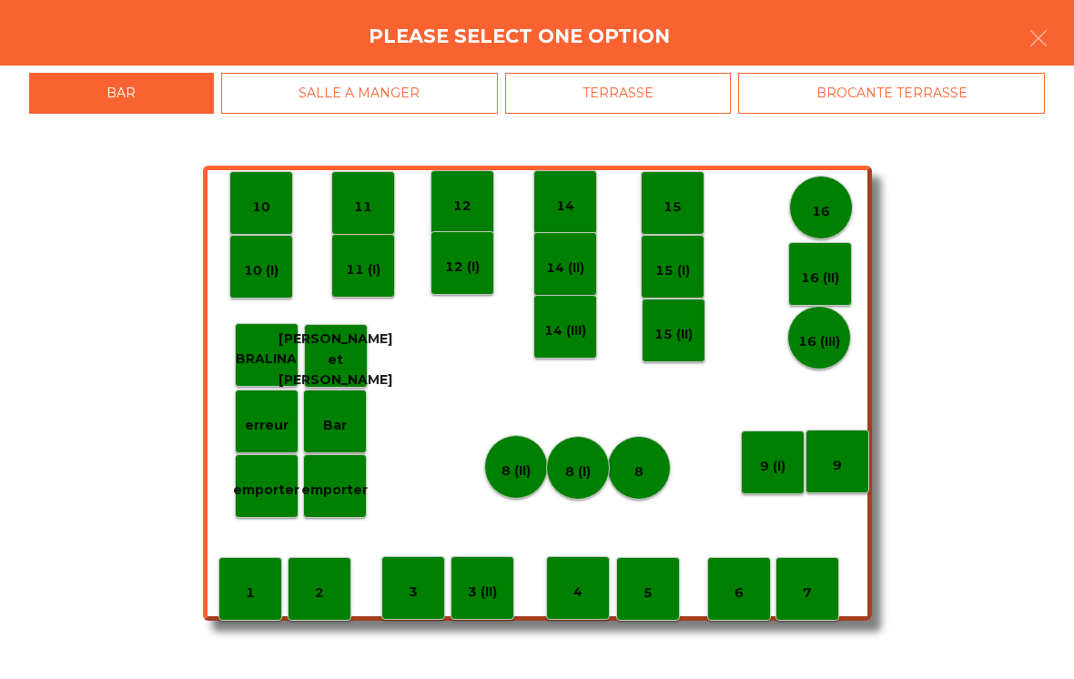
click at [826, 610] on div "7" at bounding box center [807, 589] width 64 height 64
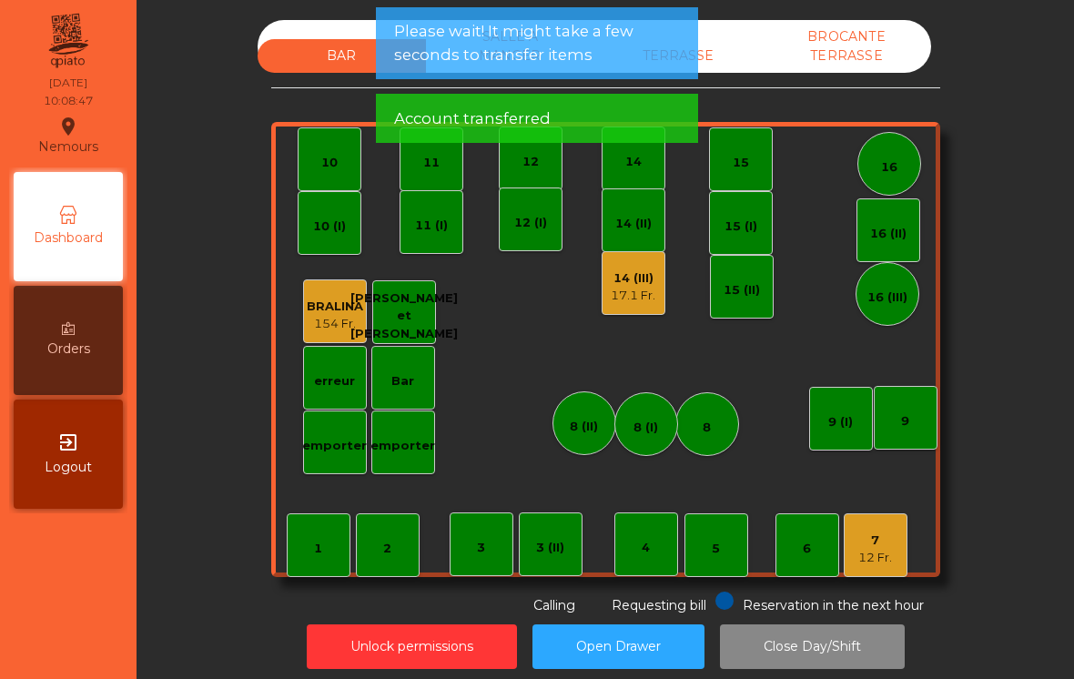
click at [631, 288] on div "17.1 Fr." at bounding box center [632, 296] width 45 height 18
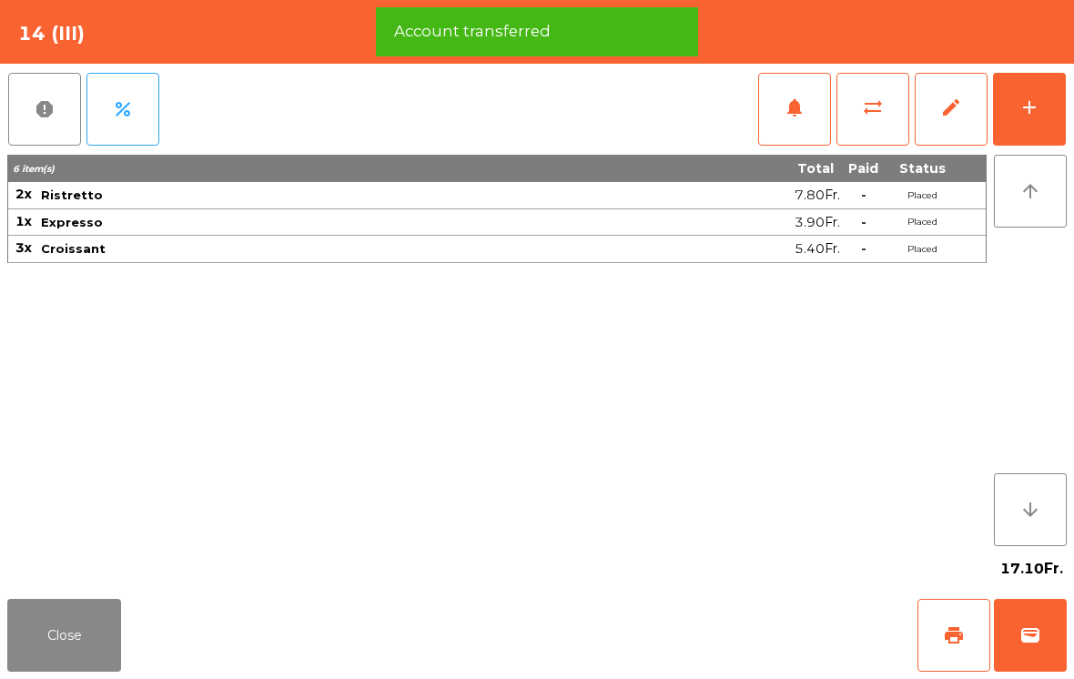
click at [1041, 633] on button "wallet" at bounding box center [1030, 635] width 73 height 73
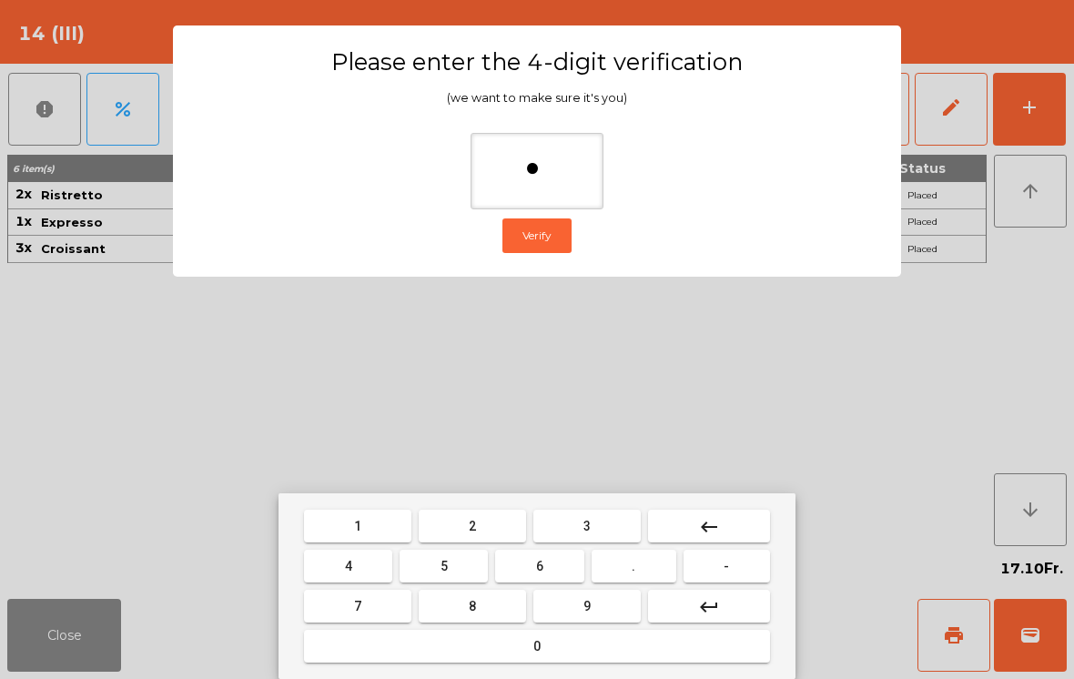
type input "**"
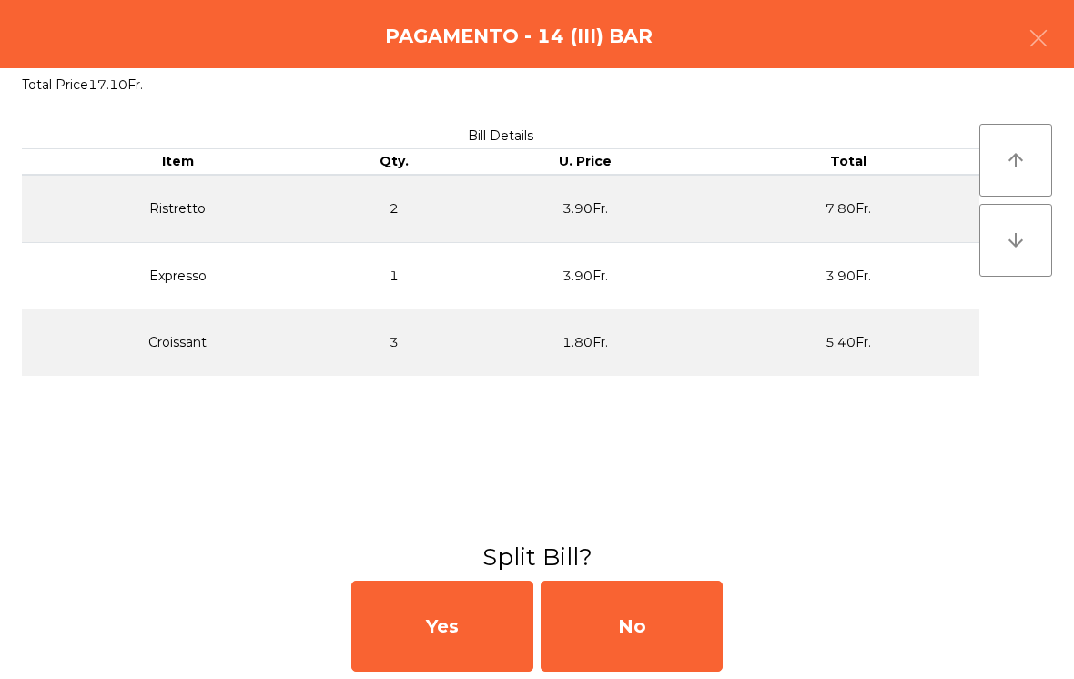
click at [612, 621] on div "No" at bounding box center [631, 625] width 182 height 91
click at [613, 641] on div "No" at bounding box center [631, 625] width 182 height 91
click at [631, 624] on div "No" at bounding box center [631, 625] width 182 height 91
click at [659, 637] on div "No" at bounding box center [631, 625] width 182 height 91
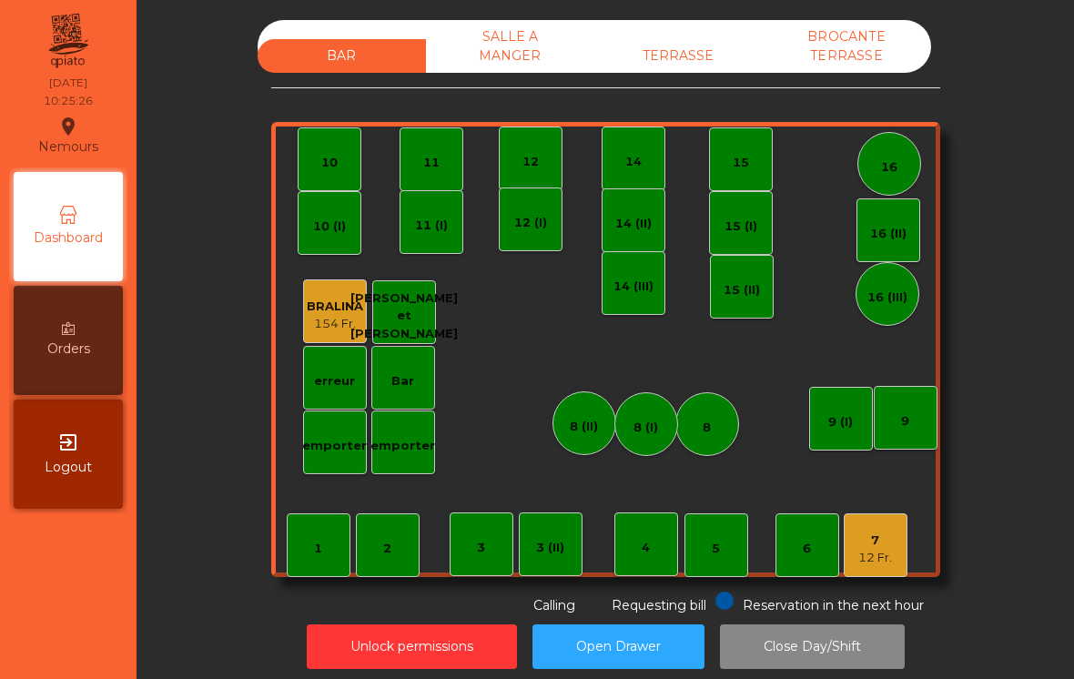
click at [867, 552] on div "12 Fr." at bounding box center [875, 558] width 34 height 18
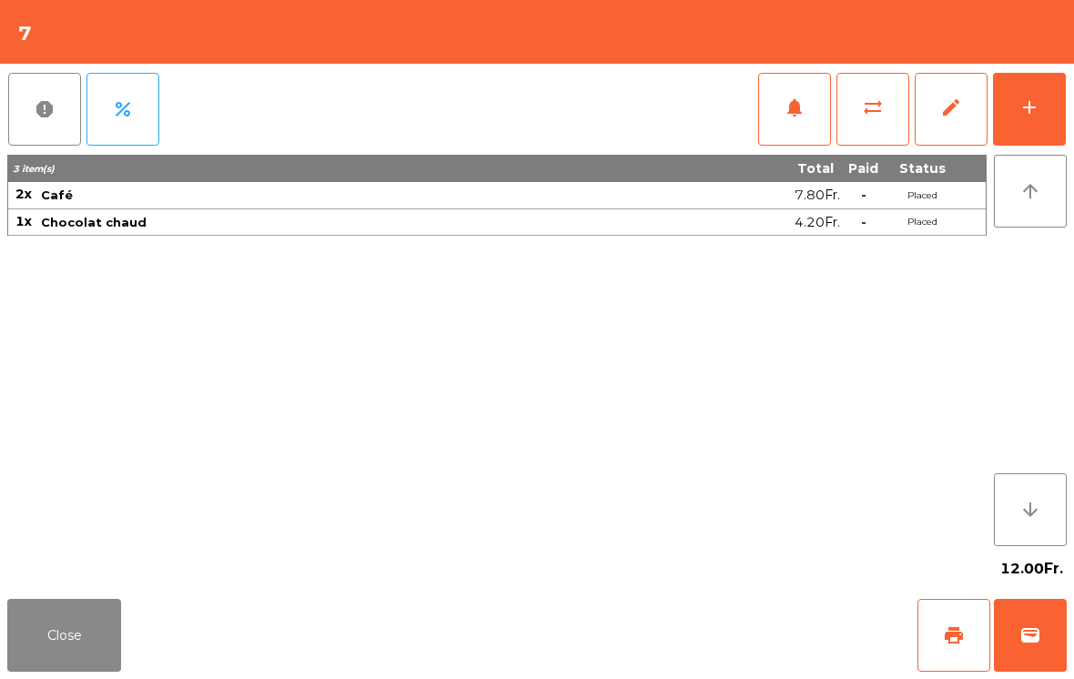
click at [1039, 631] on span "wallet" at bounding box center [1030, 635] width 22 height 22
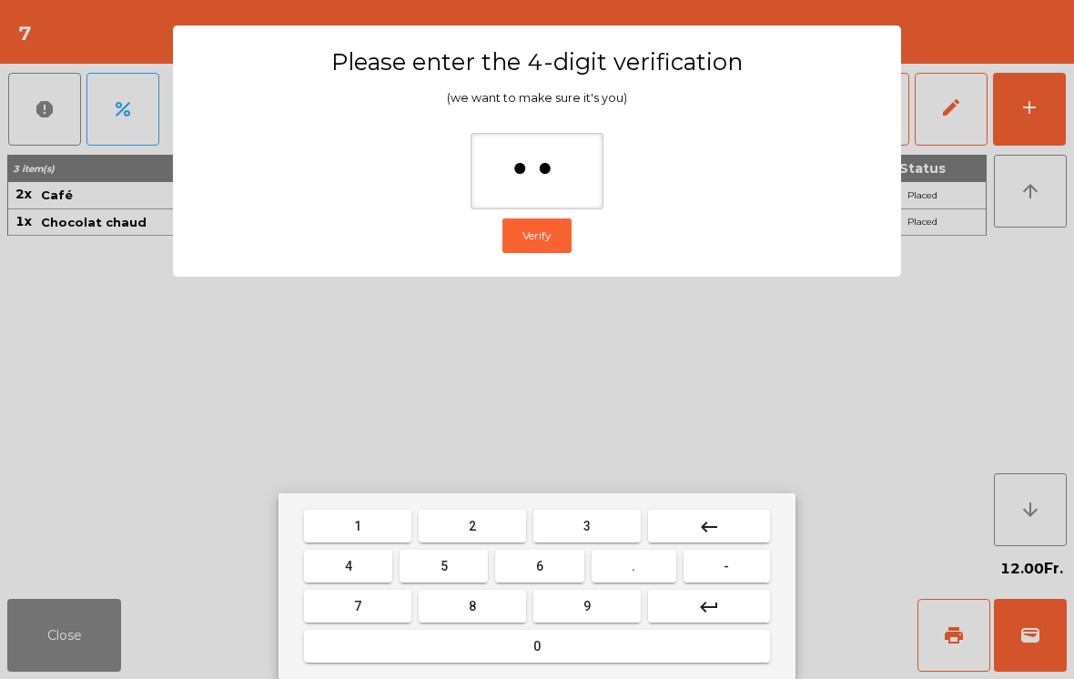
type input "***"
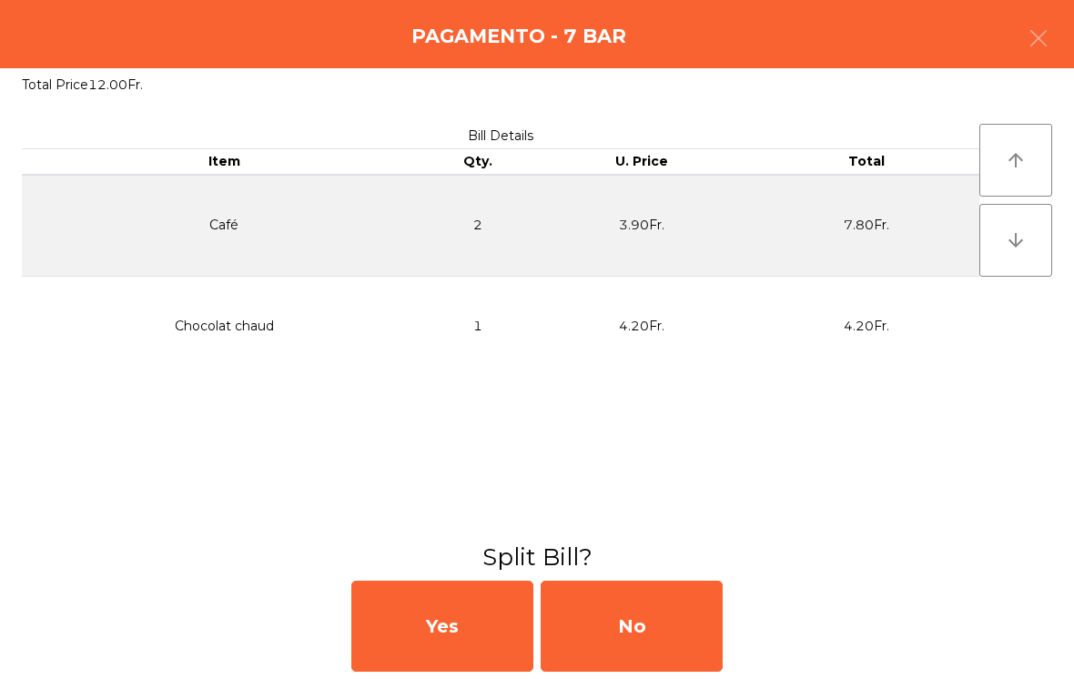
click at [615, 639] on div "No" at bounding box center [631, 625] width 182 height 91
click at [652, 633] on div "MB" at bounding box center [631, 625] width 182 height 91
click at [1048, 38] on icon "button" at bounding box center [1038, 38] width 22 height 22
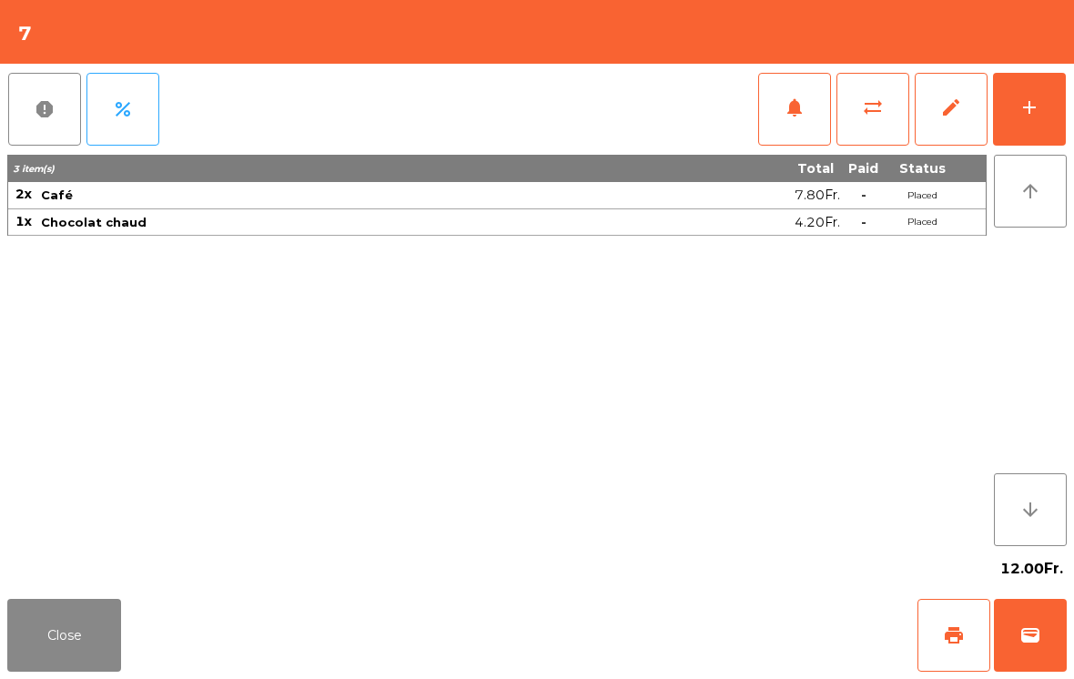
click at [874, 110] on span "sync_alt" at bounding box center [873, 107] width 22 height 22
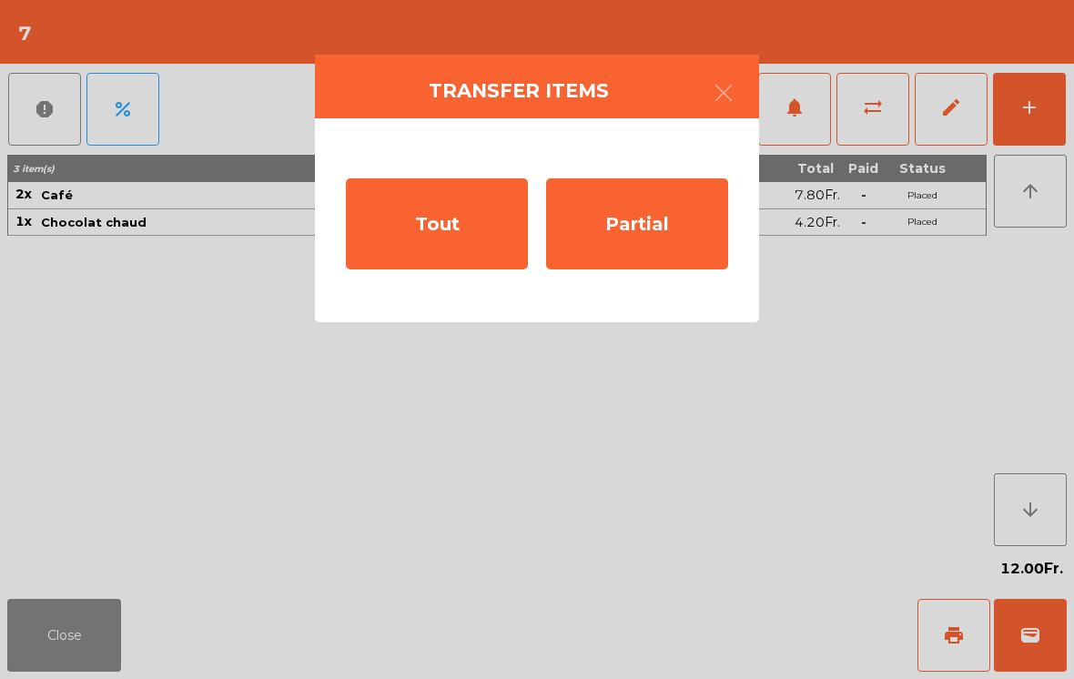
click at [660, 250] on div "Partial" at bounding box center [637, 223] width 182 height 91
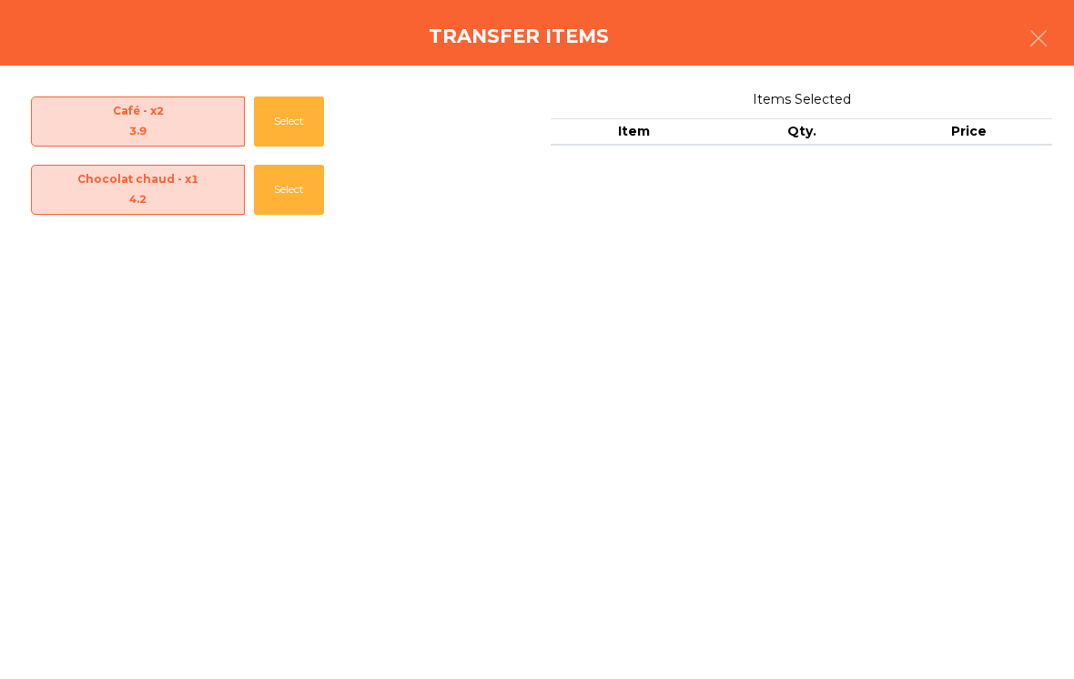
click at [306, 116] on button "Select" at bounding box center [289, 121] width 70 height 50
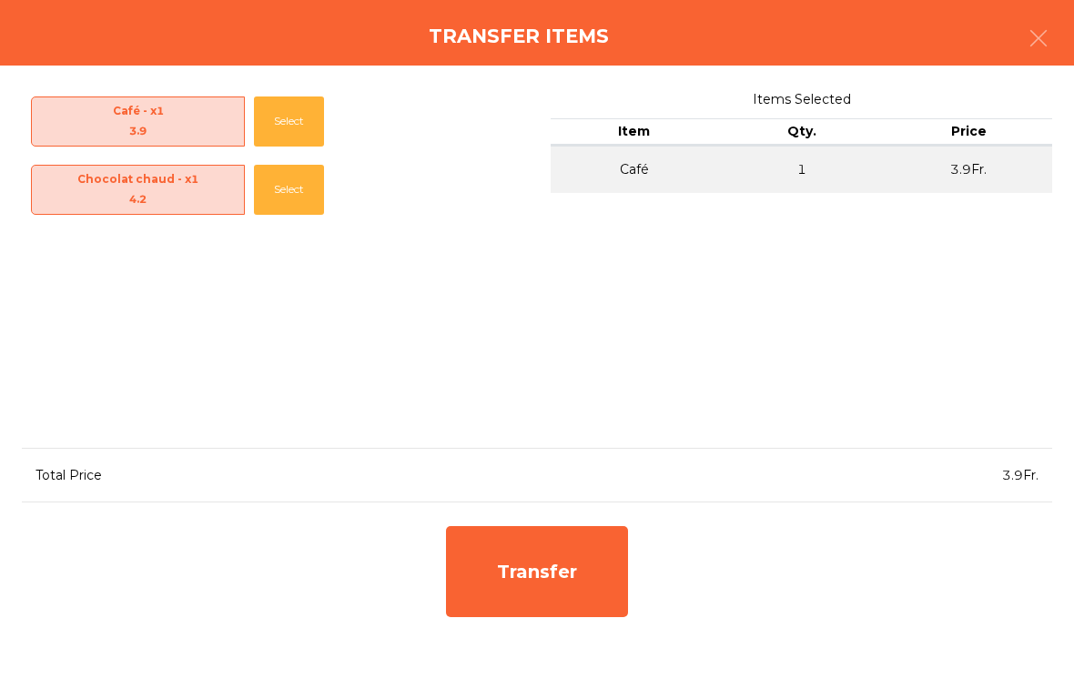
click at [578, 546] on div "Transfer" at bounding box center [537, 571] width 182 height 91
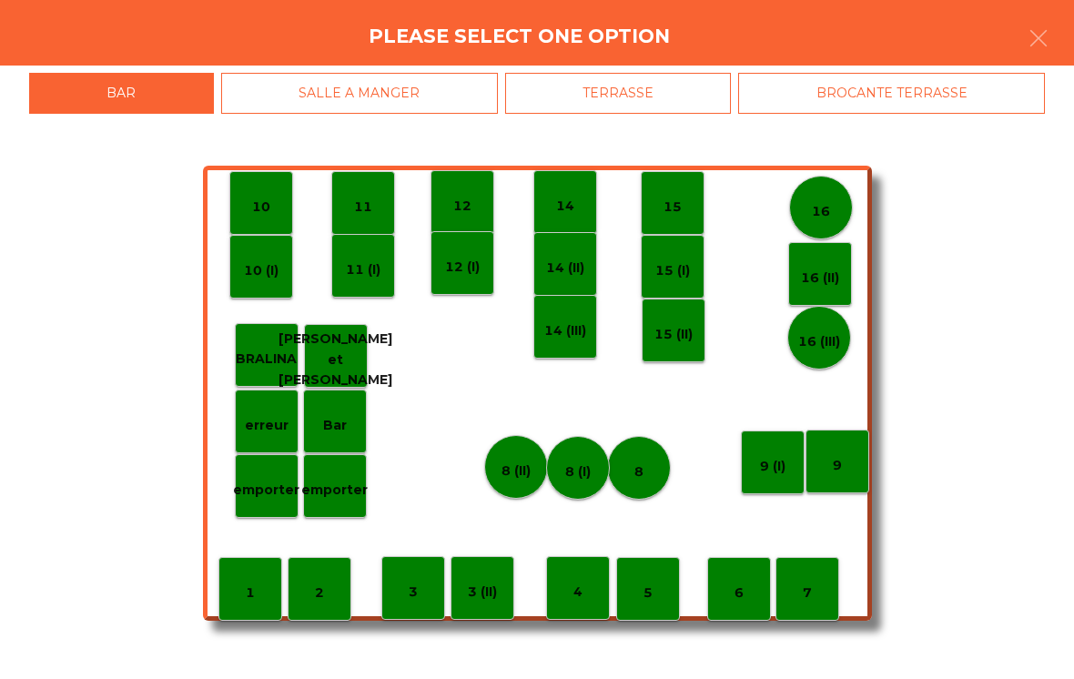
click at [753, 587] on div "6" at bounding box center [739, 589] width 64 height 64
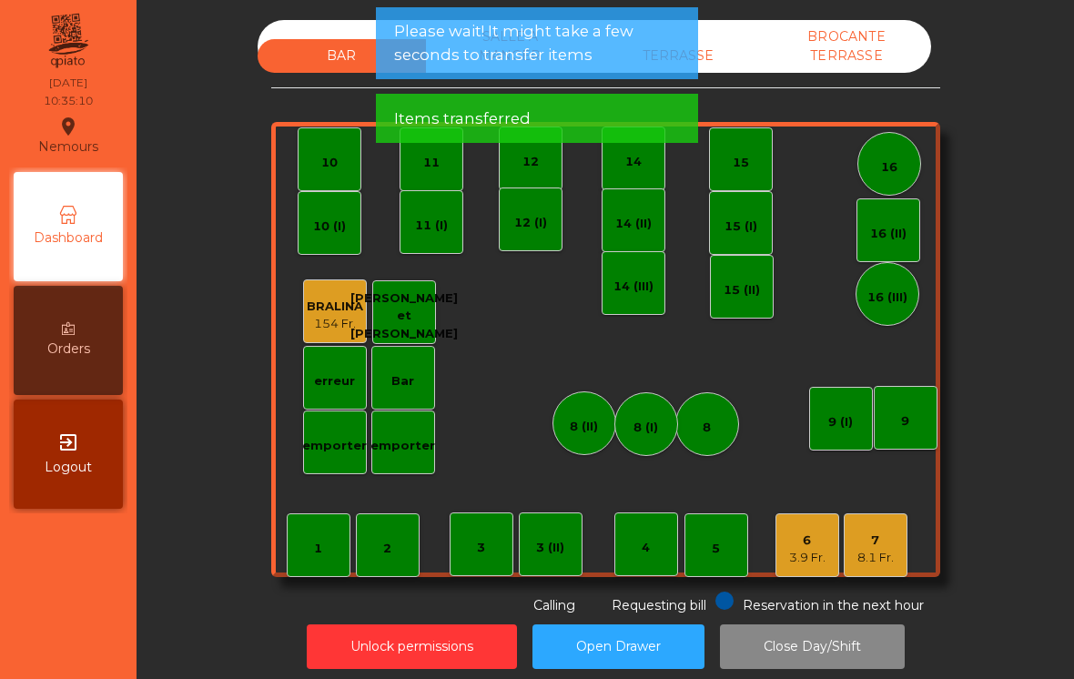
click at [896, 561] on div "7 8.1 Fr." at bounding box center [875, 545] width 64 height 64
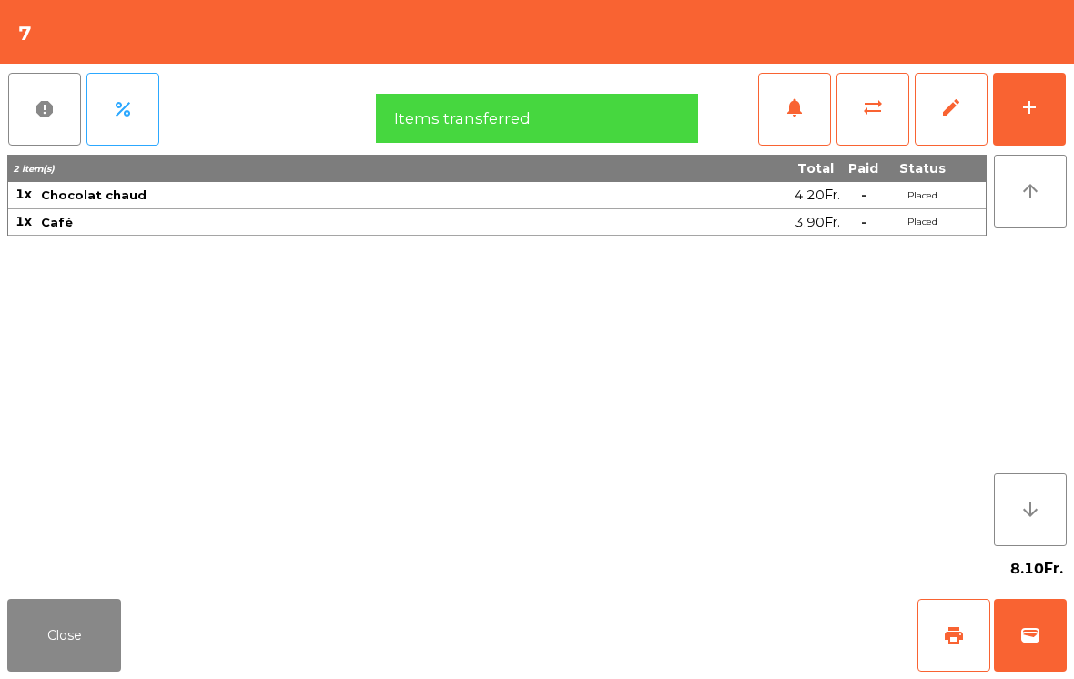
click at [1038, 640] on span "wallet" at bounding box center [1030, 635] width 22 height 22
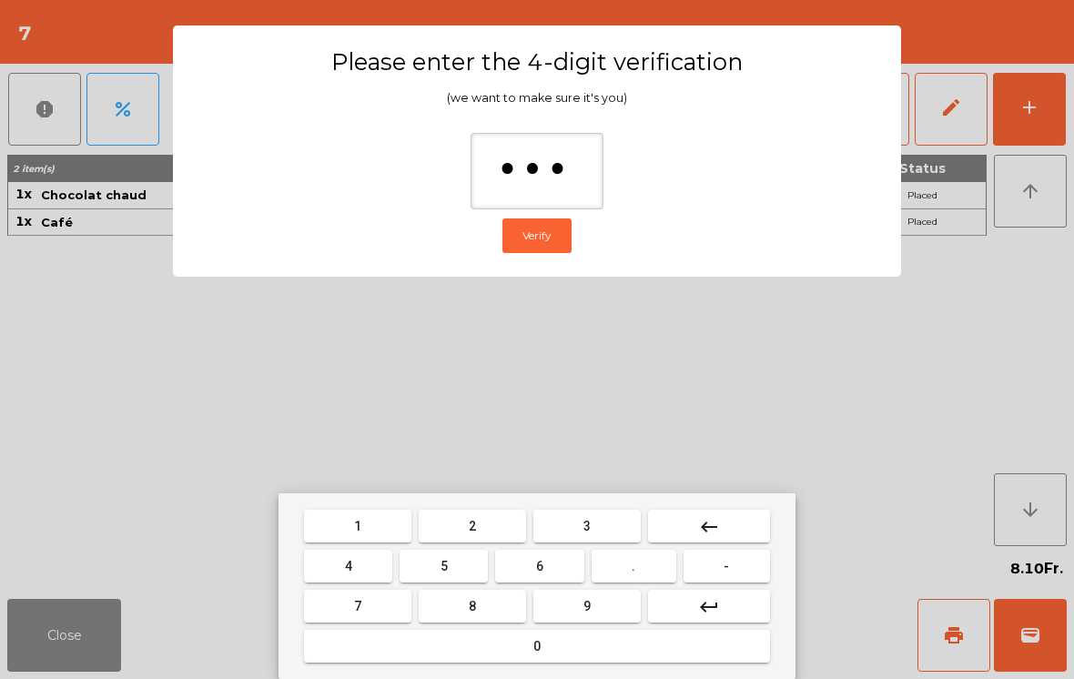
type input "****"
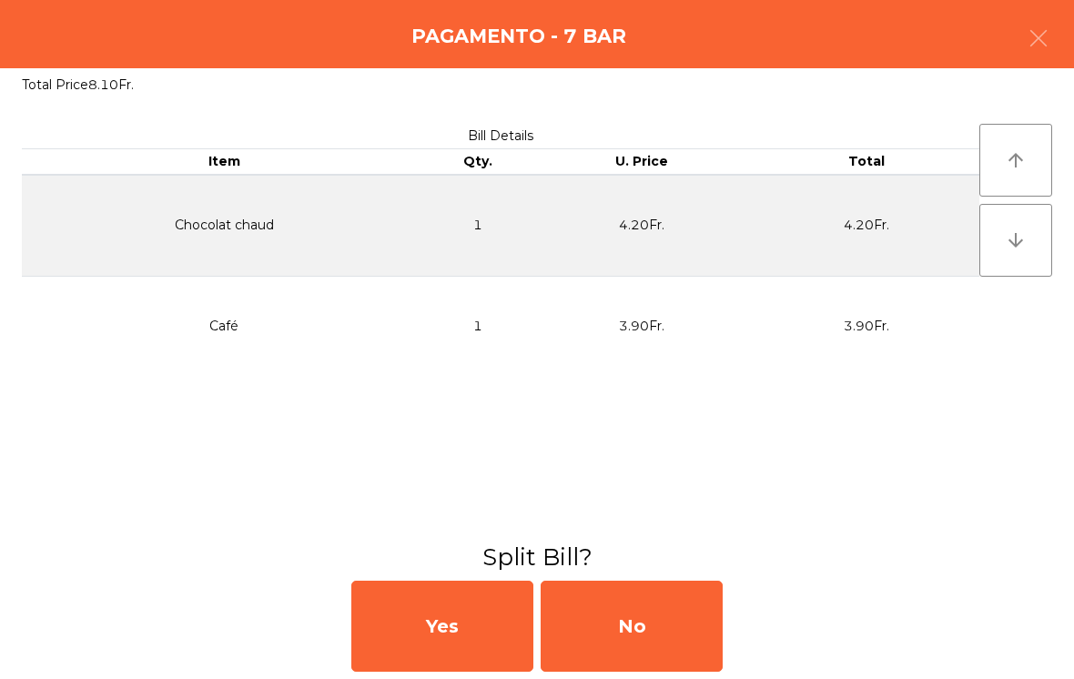
click at [635, 628] on div "No" at bounding box center [631, 625] width 182 height 91
click at [627, 640] on div "No" at bounding box center [631, 625] width 182 height 91
